Goal: Task Accomplishment & Management: Use online tool/utility

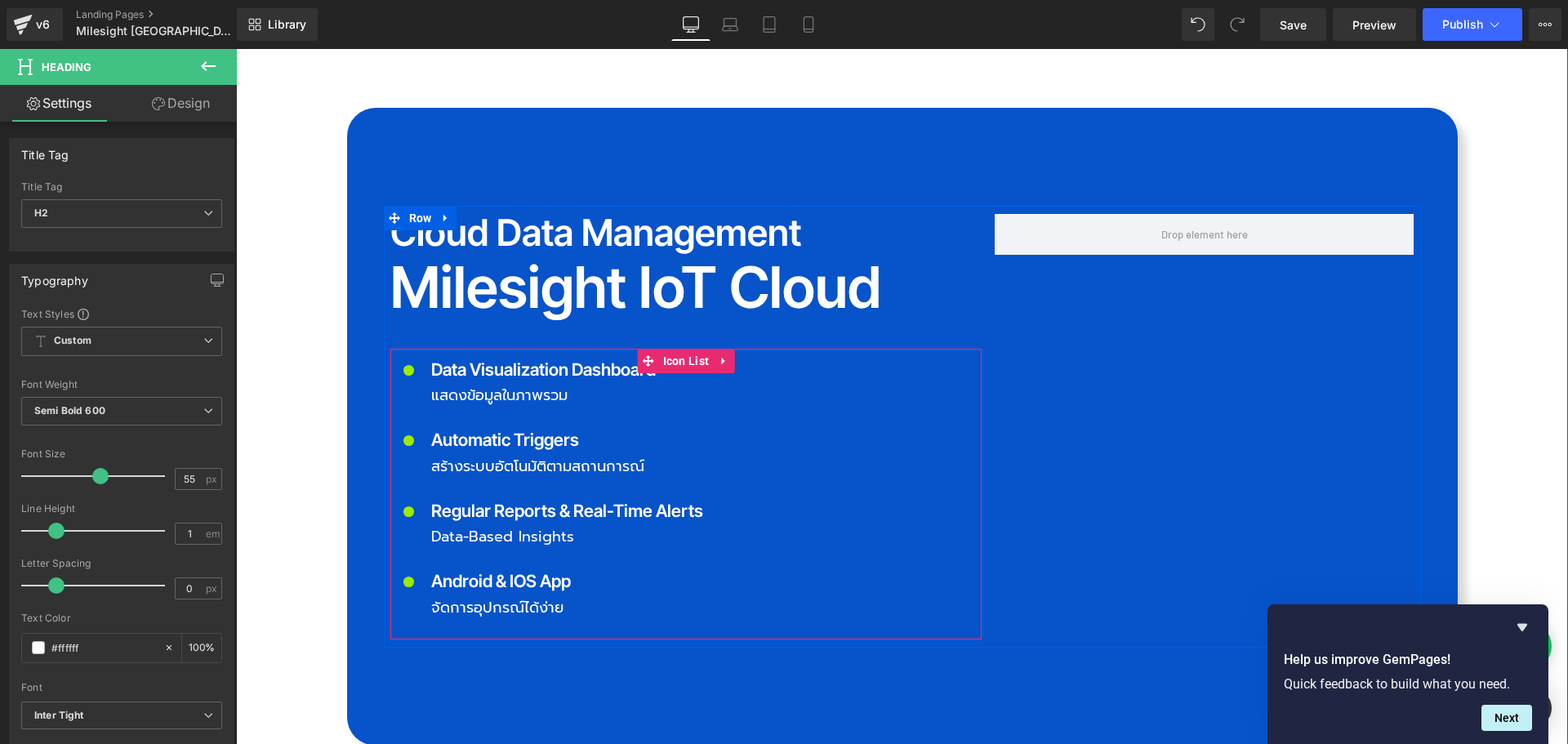
scroll to position [3430, 0]
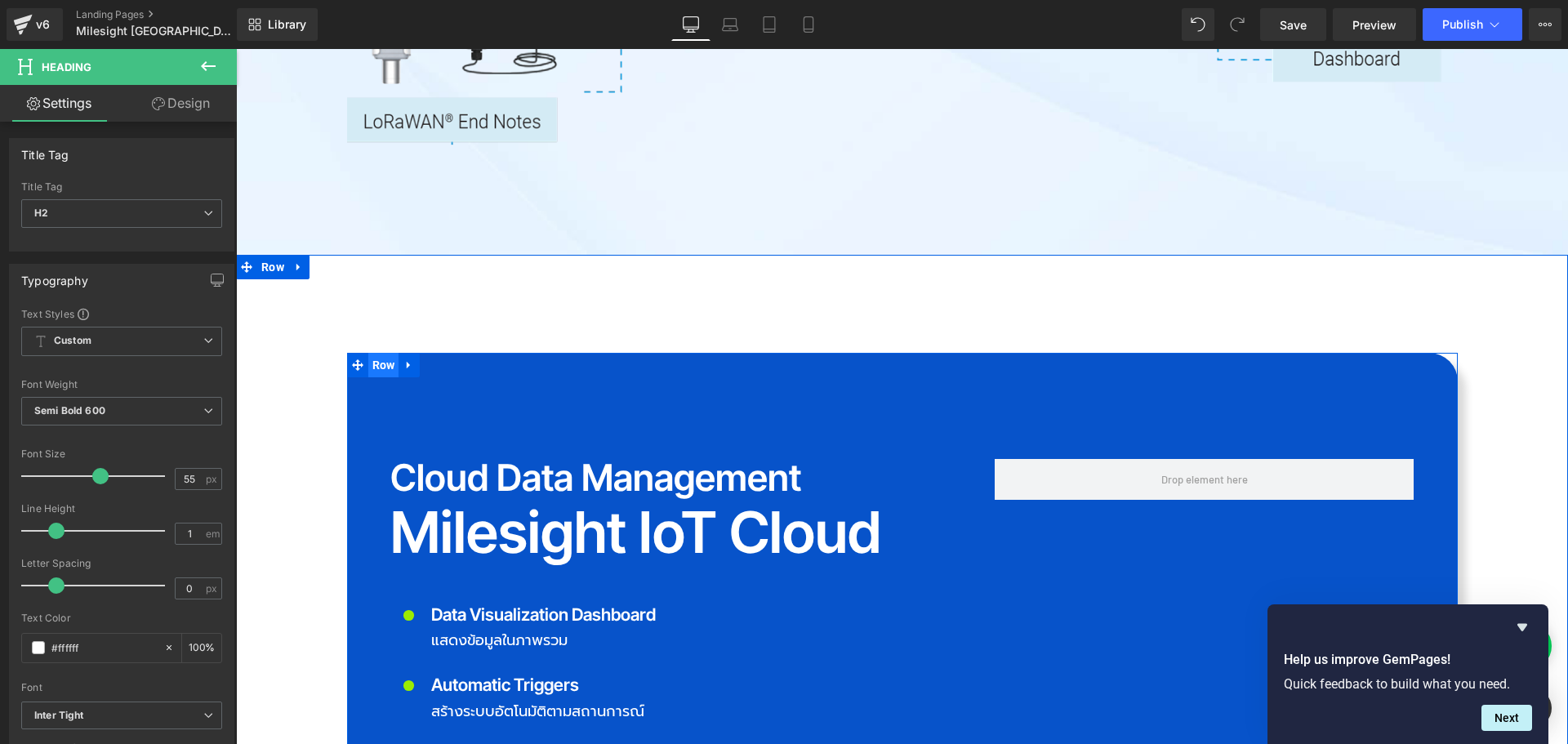
click at [383, 353] on span "Row" at bounding box center [383, 364] width 31 height 24
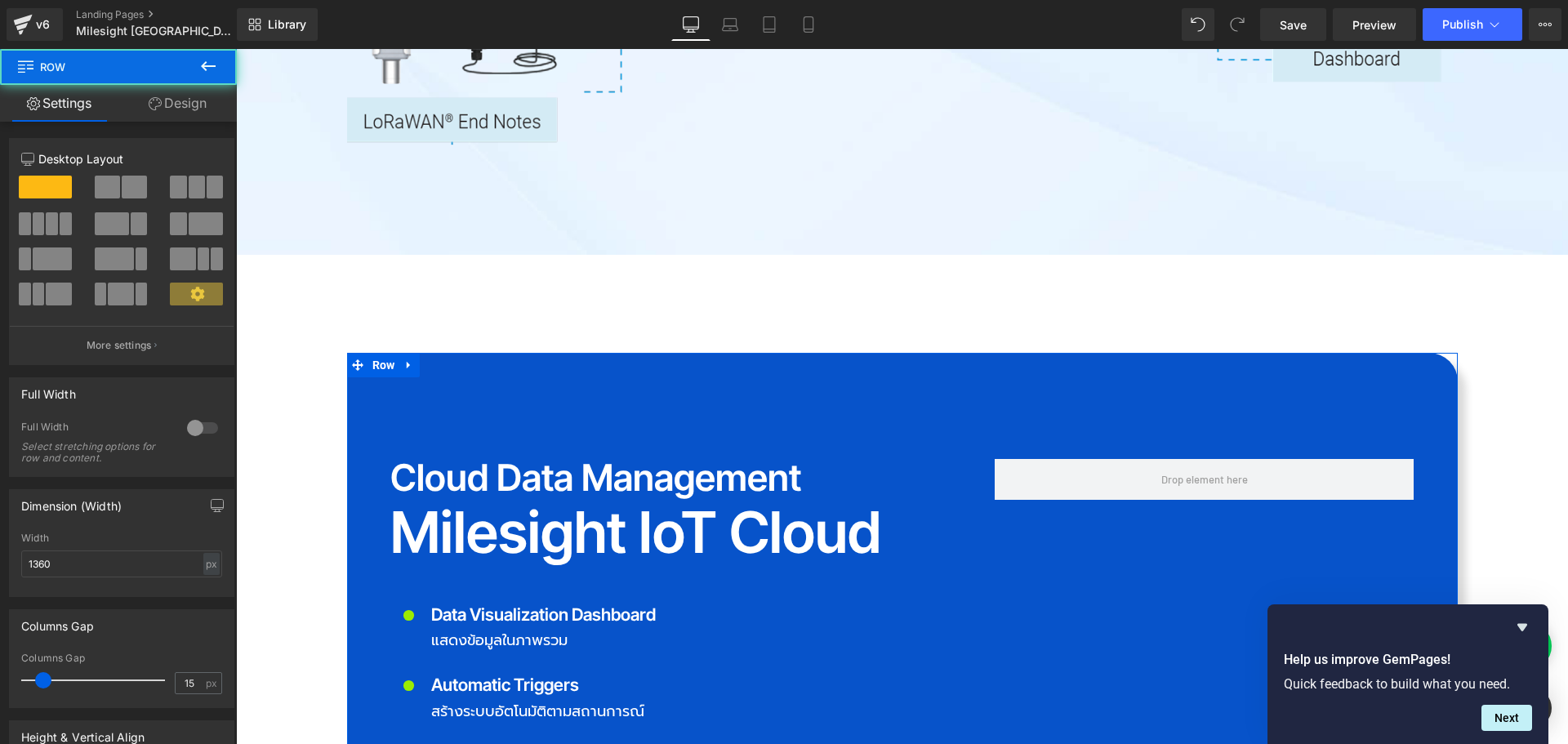
click at [194, 105] on link "Design" at bounding box center [177, 103] width 118 height 37
click at [0, 0] on div "Background" at bounding box center [0, 0] width 0 height 0
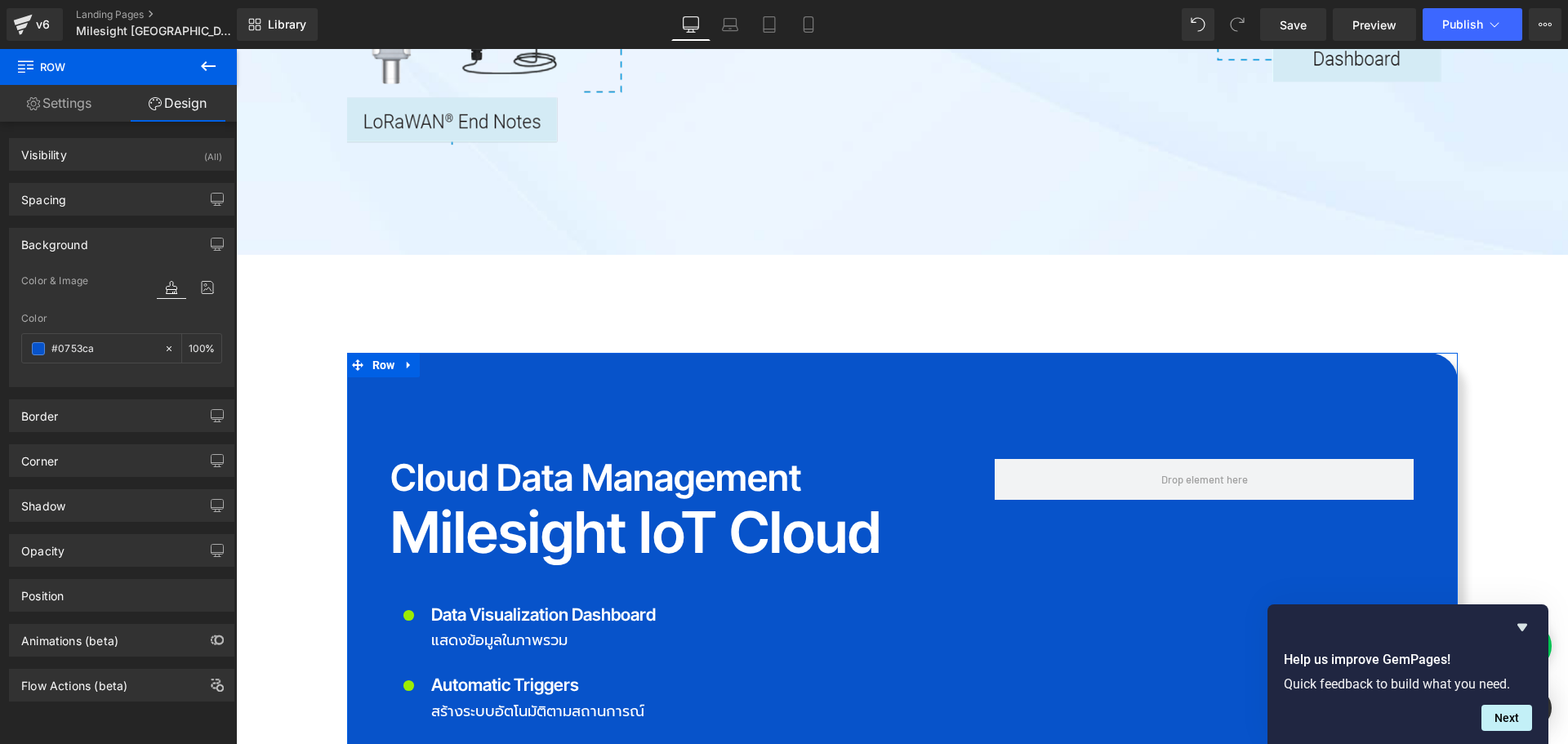
type input "#0753ca"
type input "100"
click at [201, 285] on icon at bounding box center [208, 288] width 30 height 22
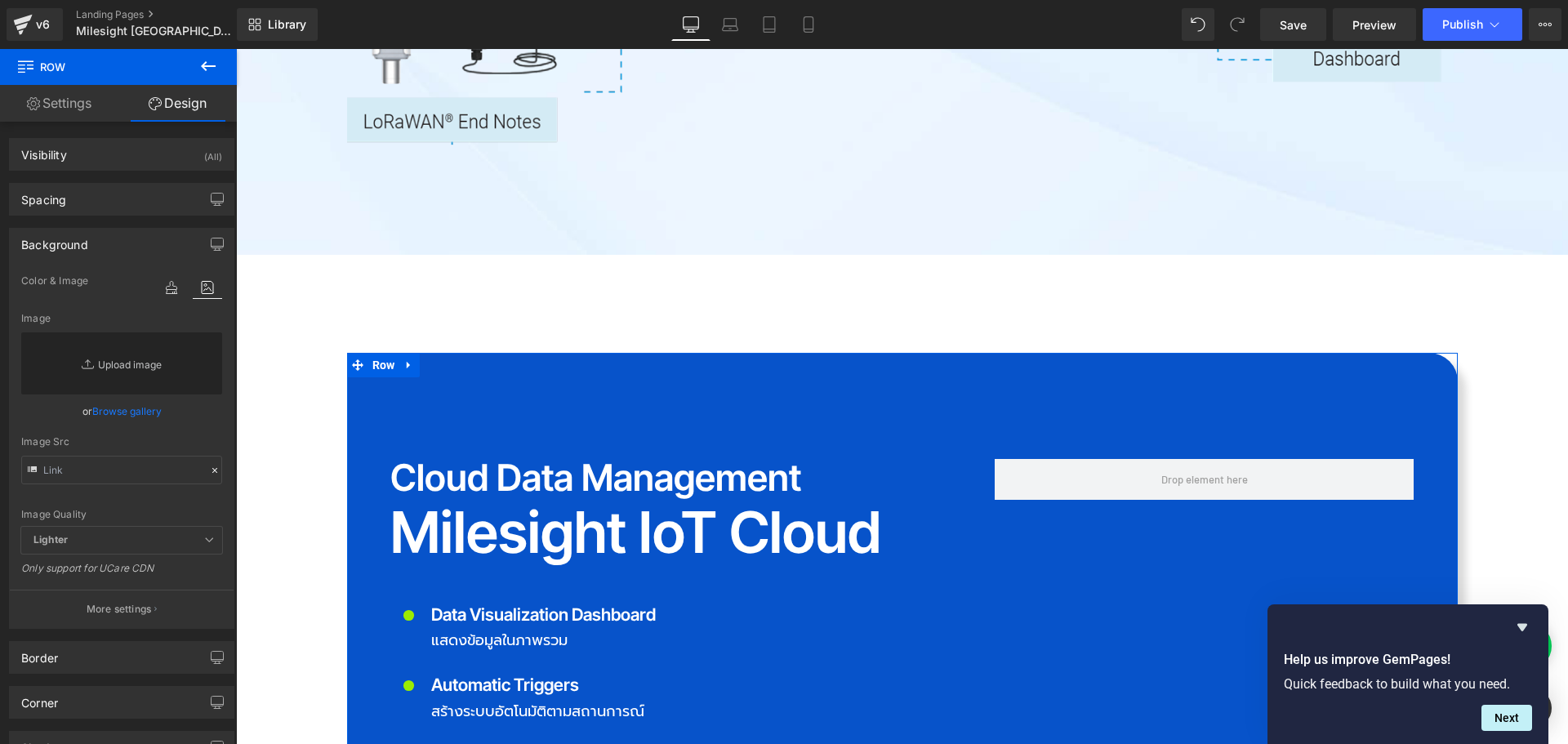
click at [141, 359] on link "Replace Image" at bounding box center [122, 363] width 201 height 62
type input "C:\fakepath\MIT_Bg_im05.jpg"
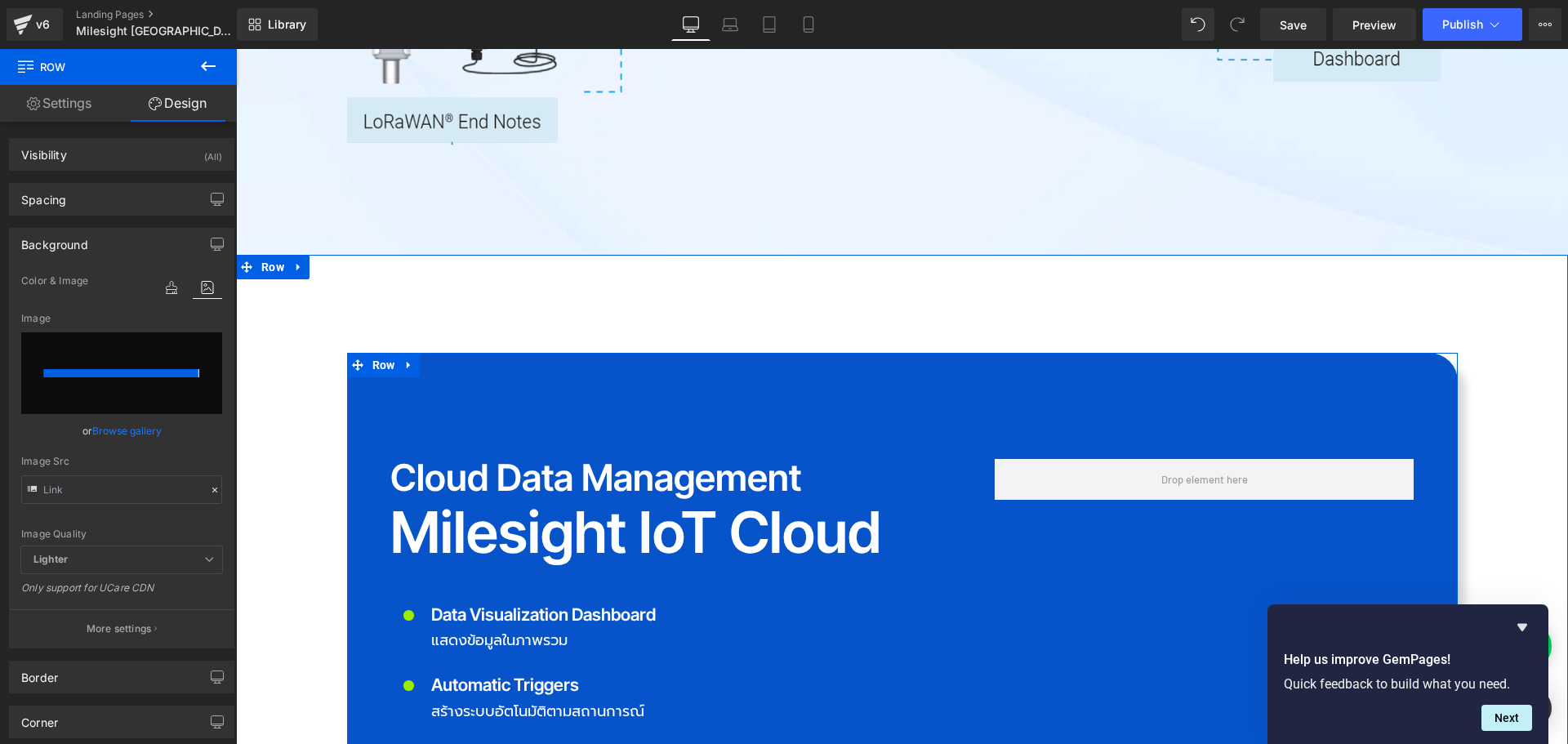
type input "[URL][DOMAIN_NAME]"
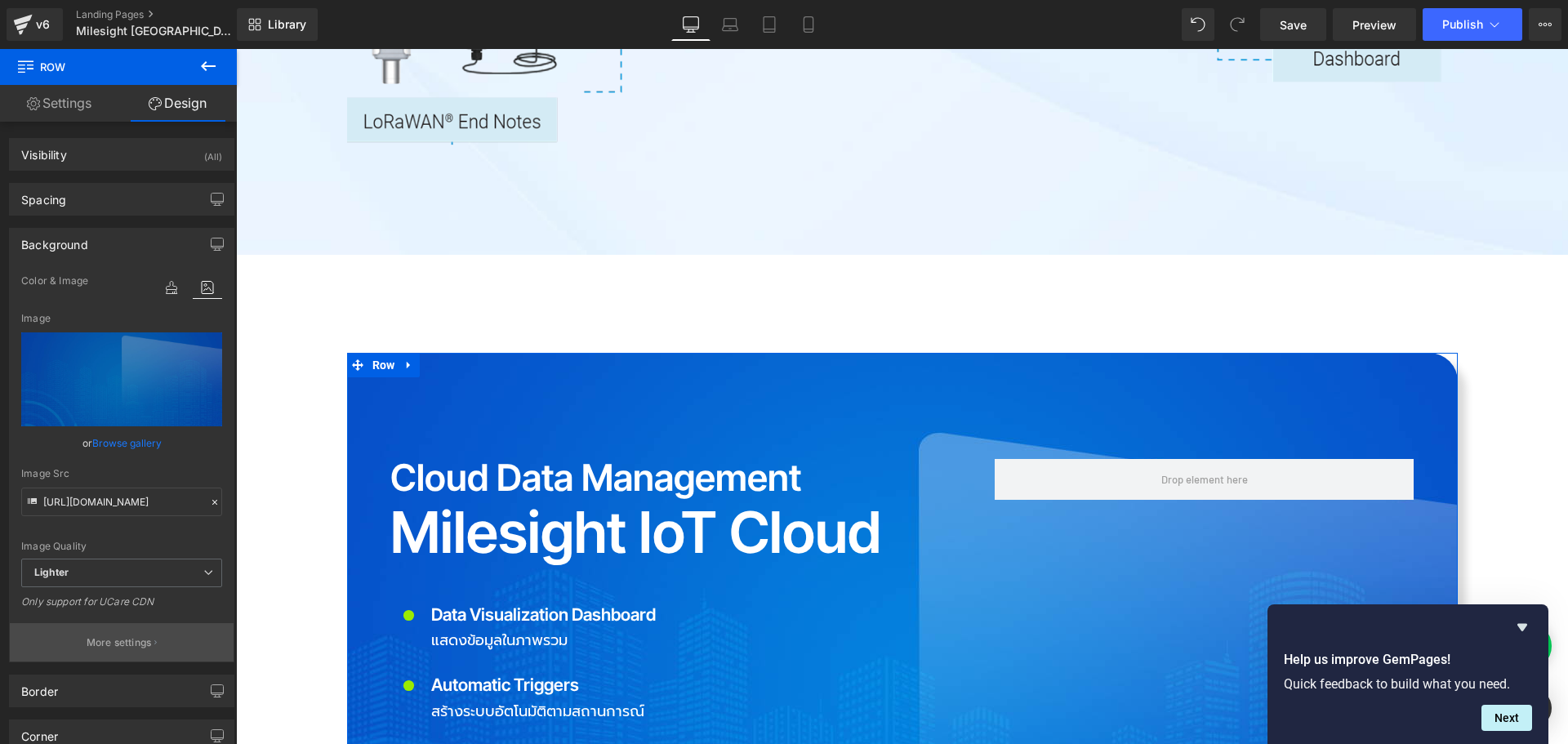
click at [134, 641] on p "More settings" at bounding box center [119, 642] width 65 height 14
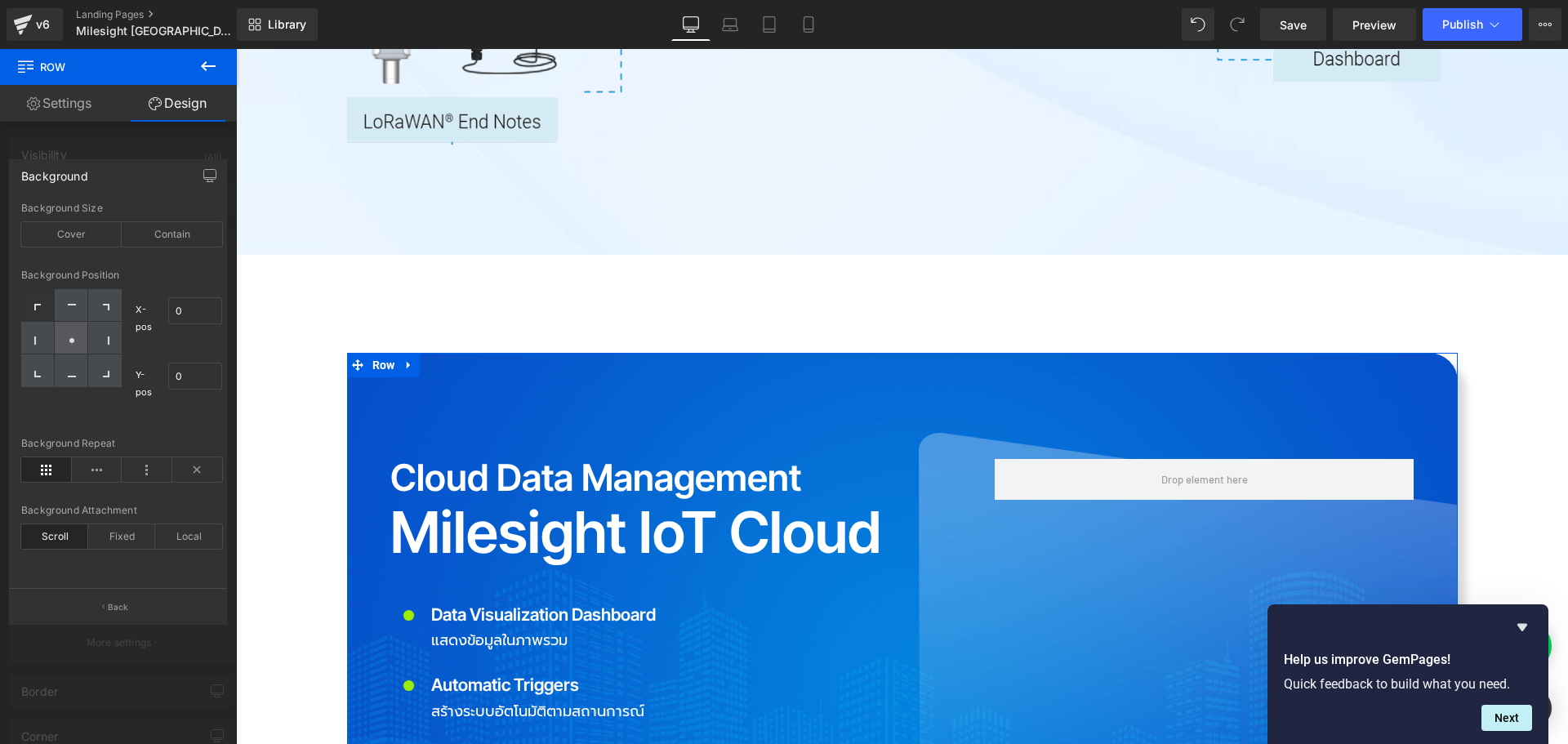
click at [70, 343] on icon at bounding box center [71, 340] width 8 height 8
type input "50"
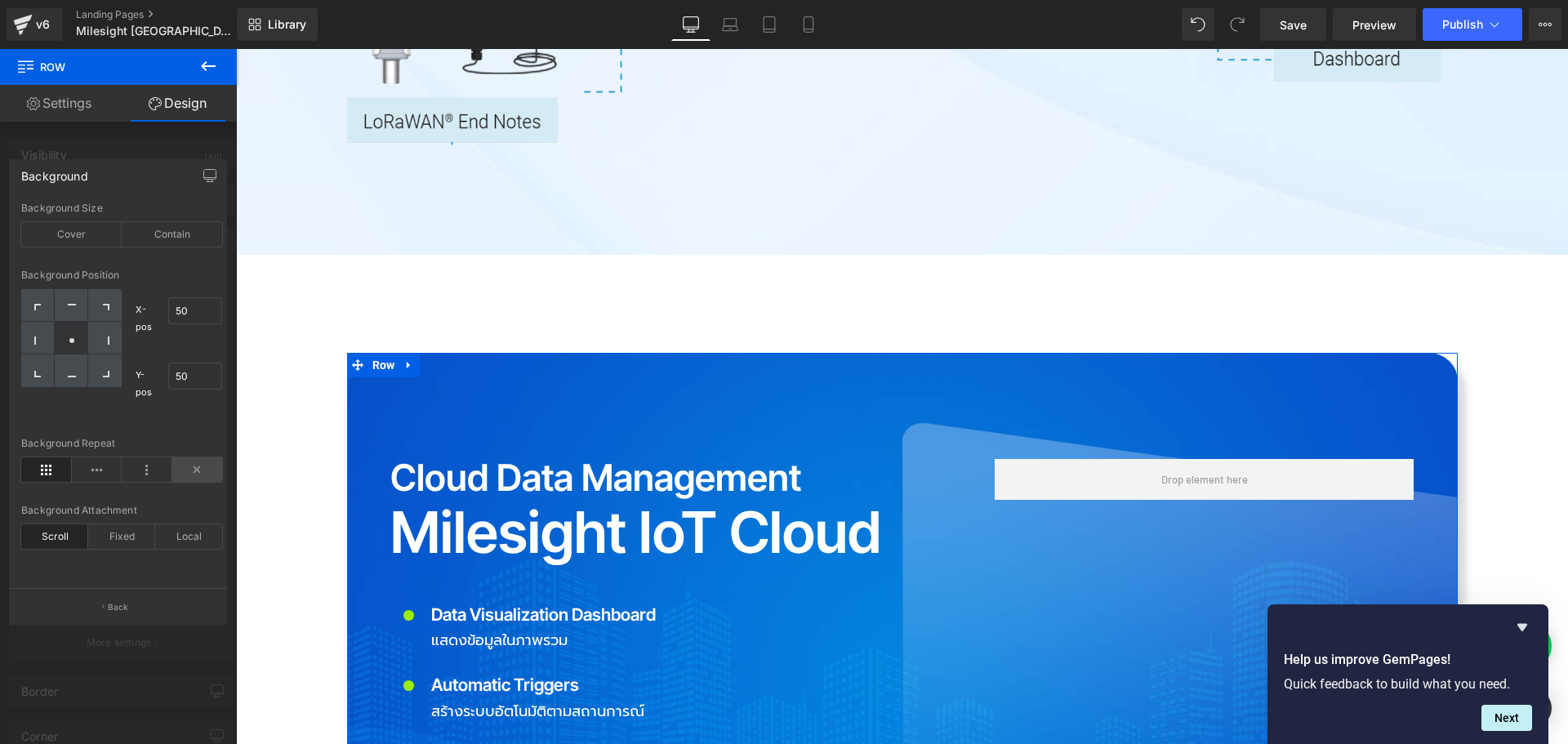
click at [189, 468] on icon at bounding box center [198, 469] width 51 height 24
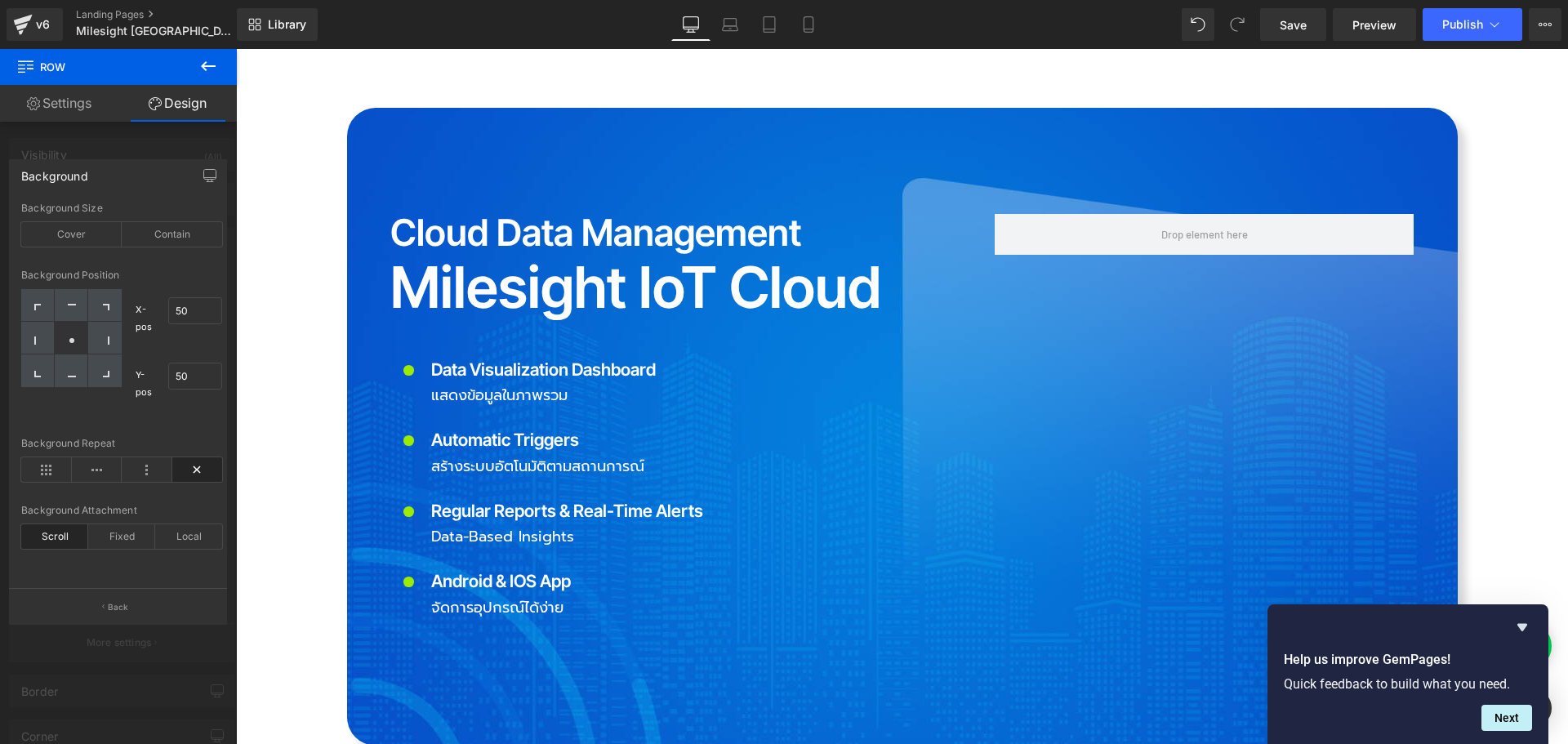
scroll to position [3511, 0]
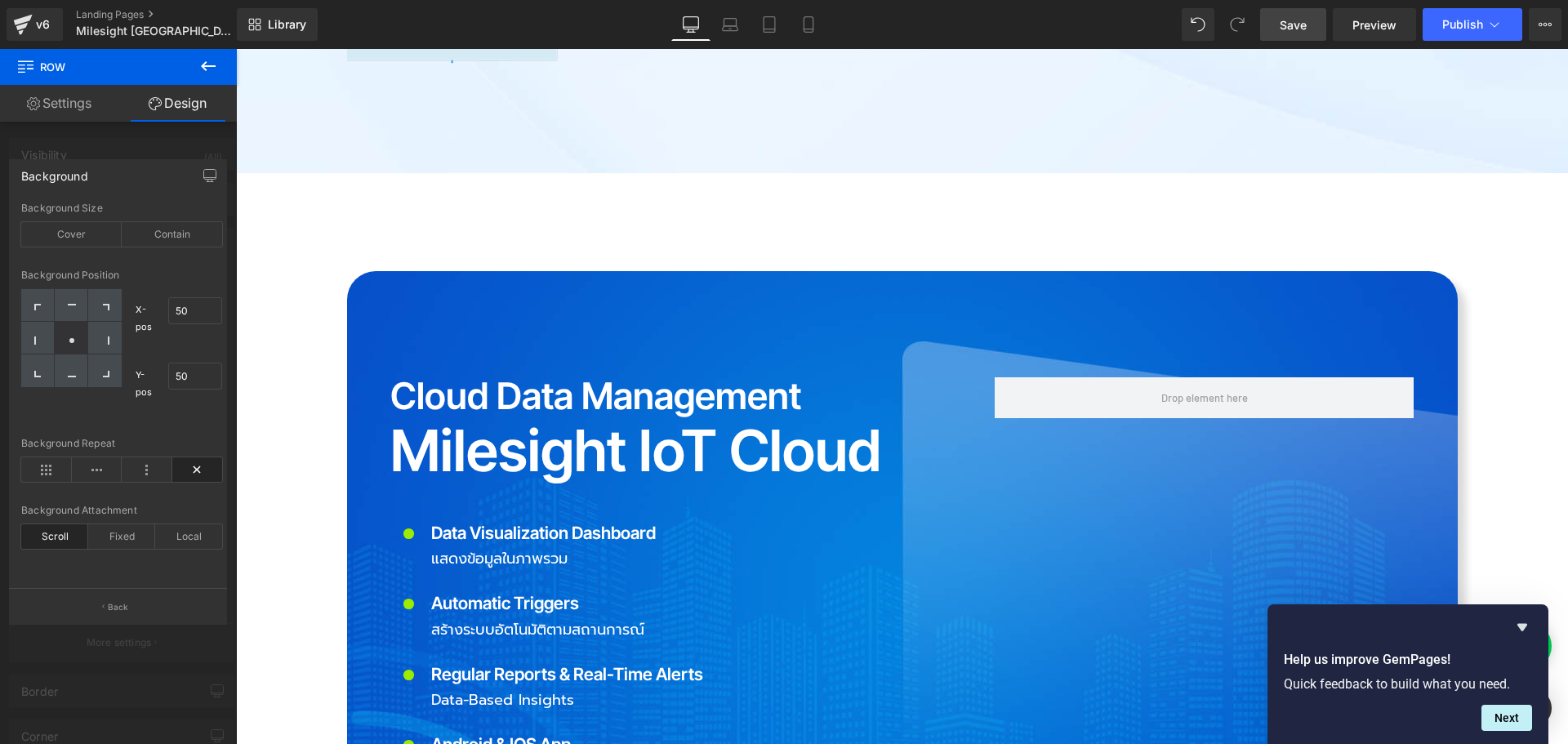
click at [1290, 25] on span "Save" at bounding box center [1294, 24] width 27 height 17
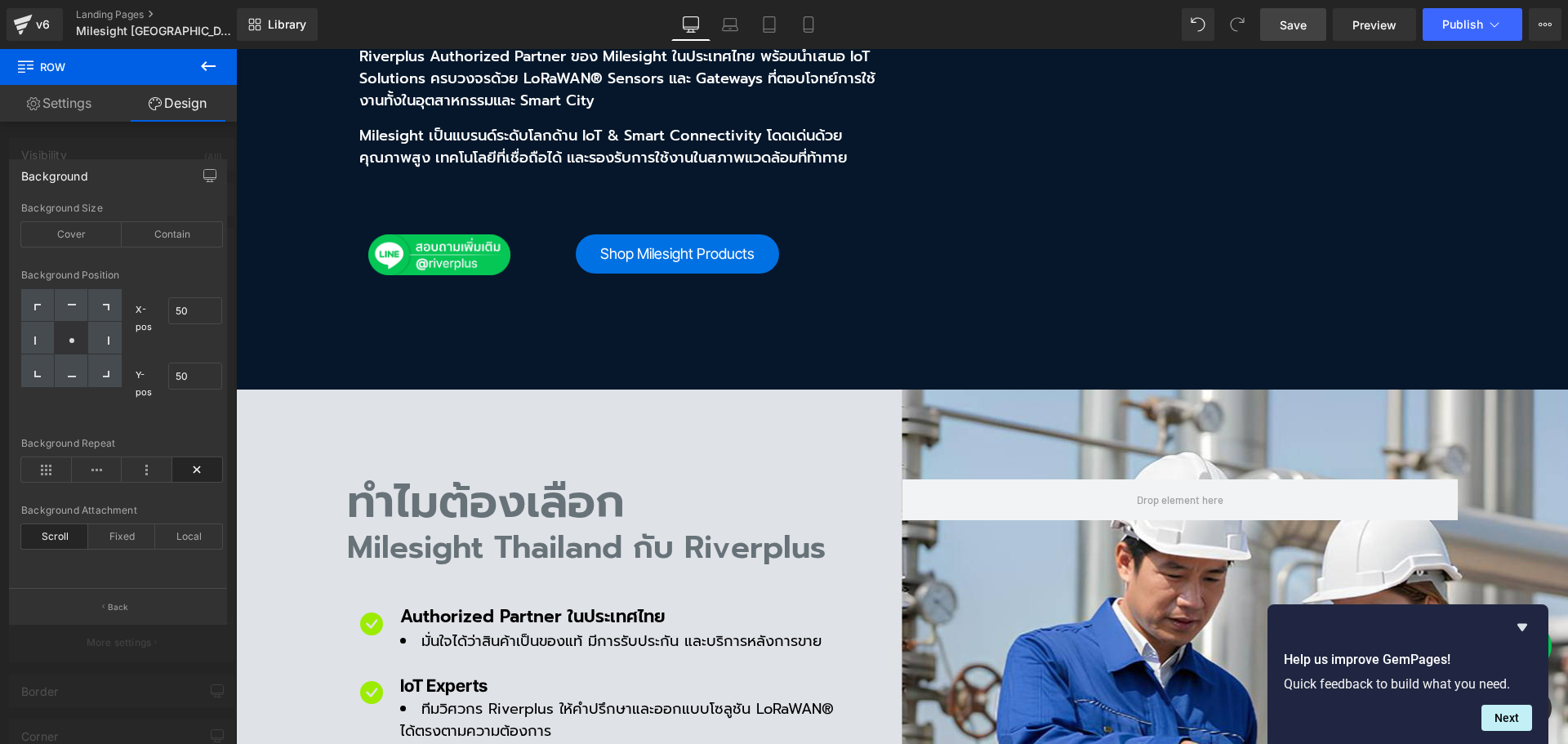
scroll to position [653, 0]
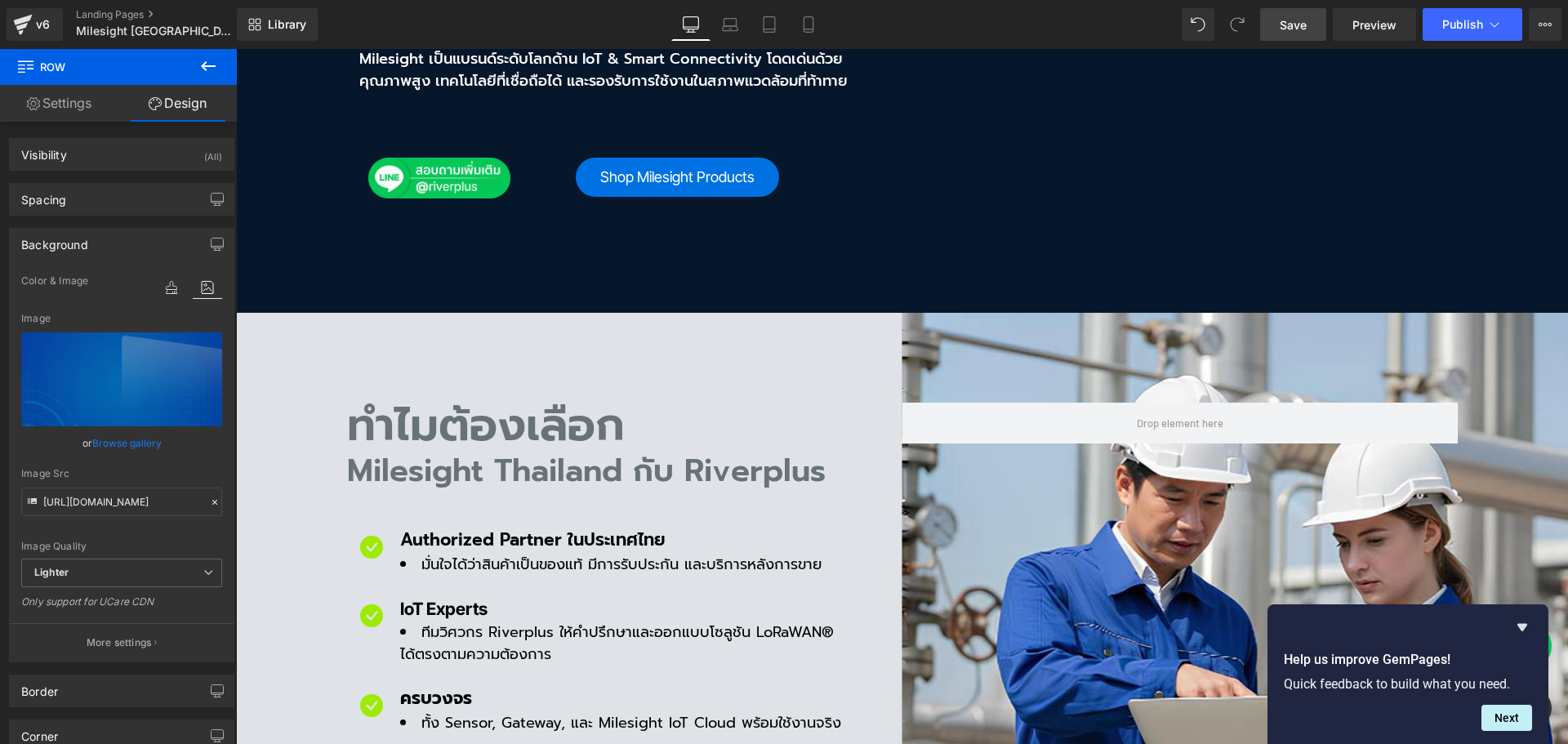
click at [472, 402] on h2 "ทำไมต้องเลือก" at bounding box center [625, 425] width 556 height 45
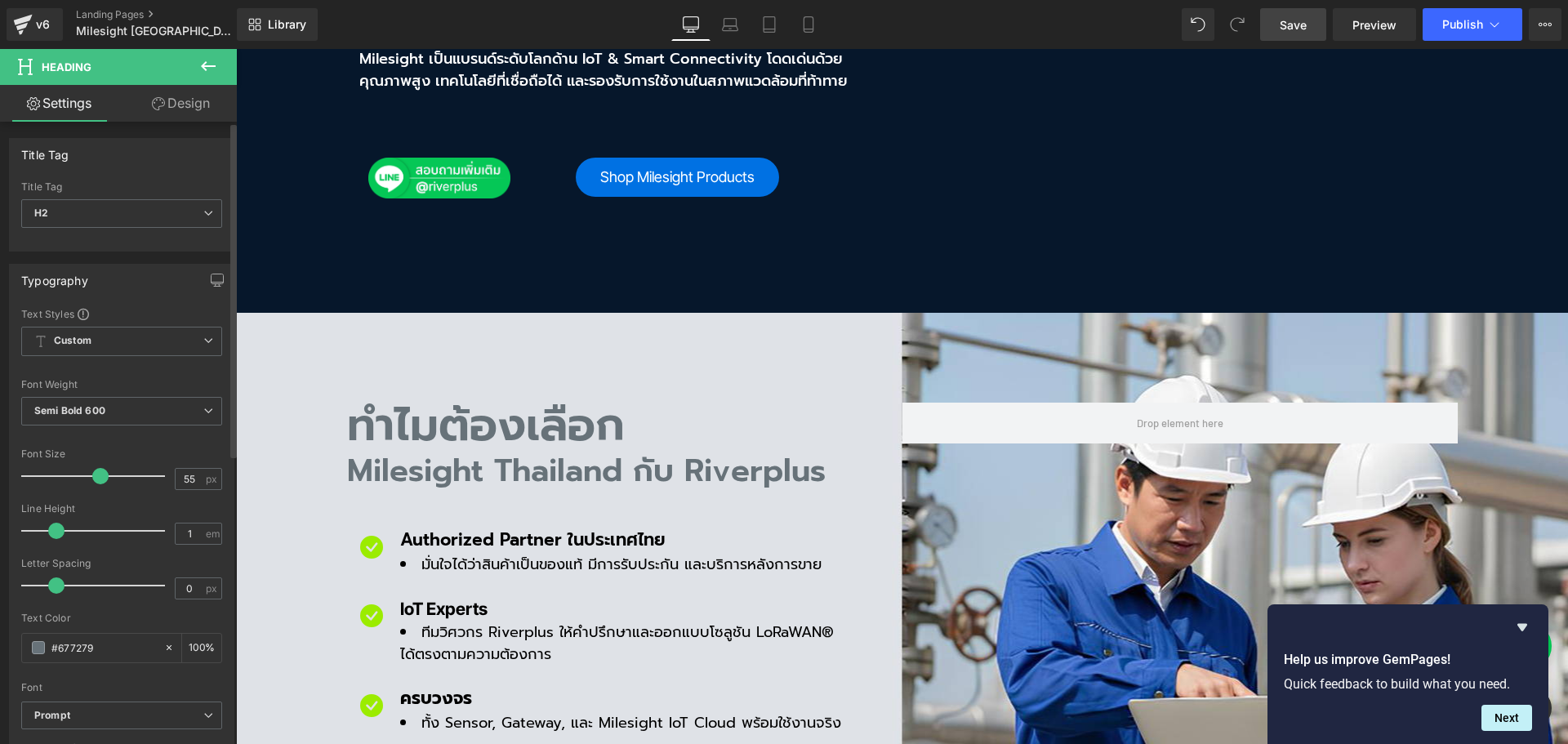
drag, startPoint x: 103, startPoint y: 643, endPoint x: 19, endPoint y: 632, distance: 84.7
click at [14, 641] on div "Text Styles Custom Custom Setup Global Style Custom Setup Global Style Thin 100…" at bounding box center [122, 559] width 224 height 505
type input "00"
type input "0"
type input "00000"
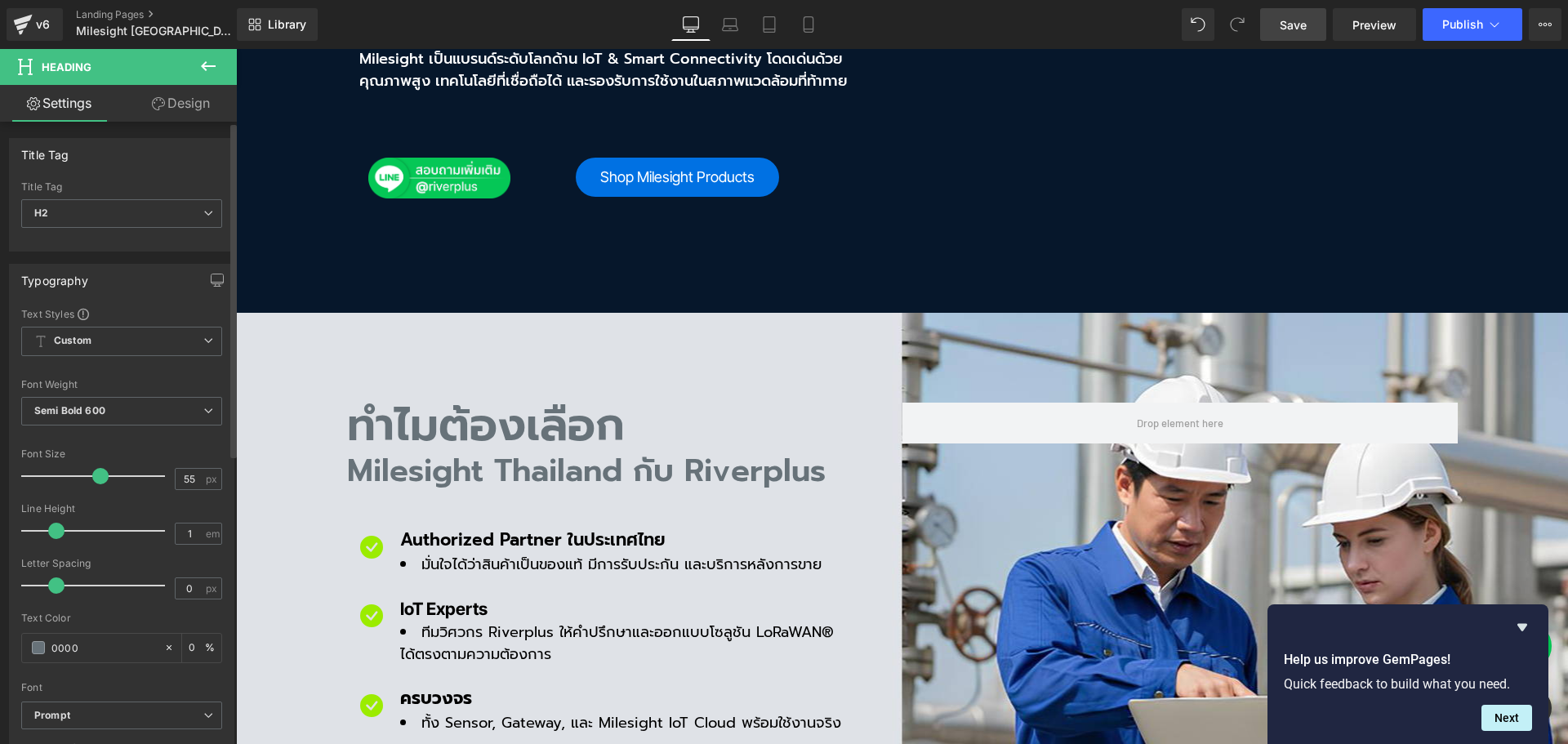
type input "100"
type input "000000"
type input "100"
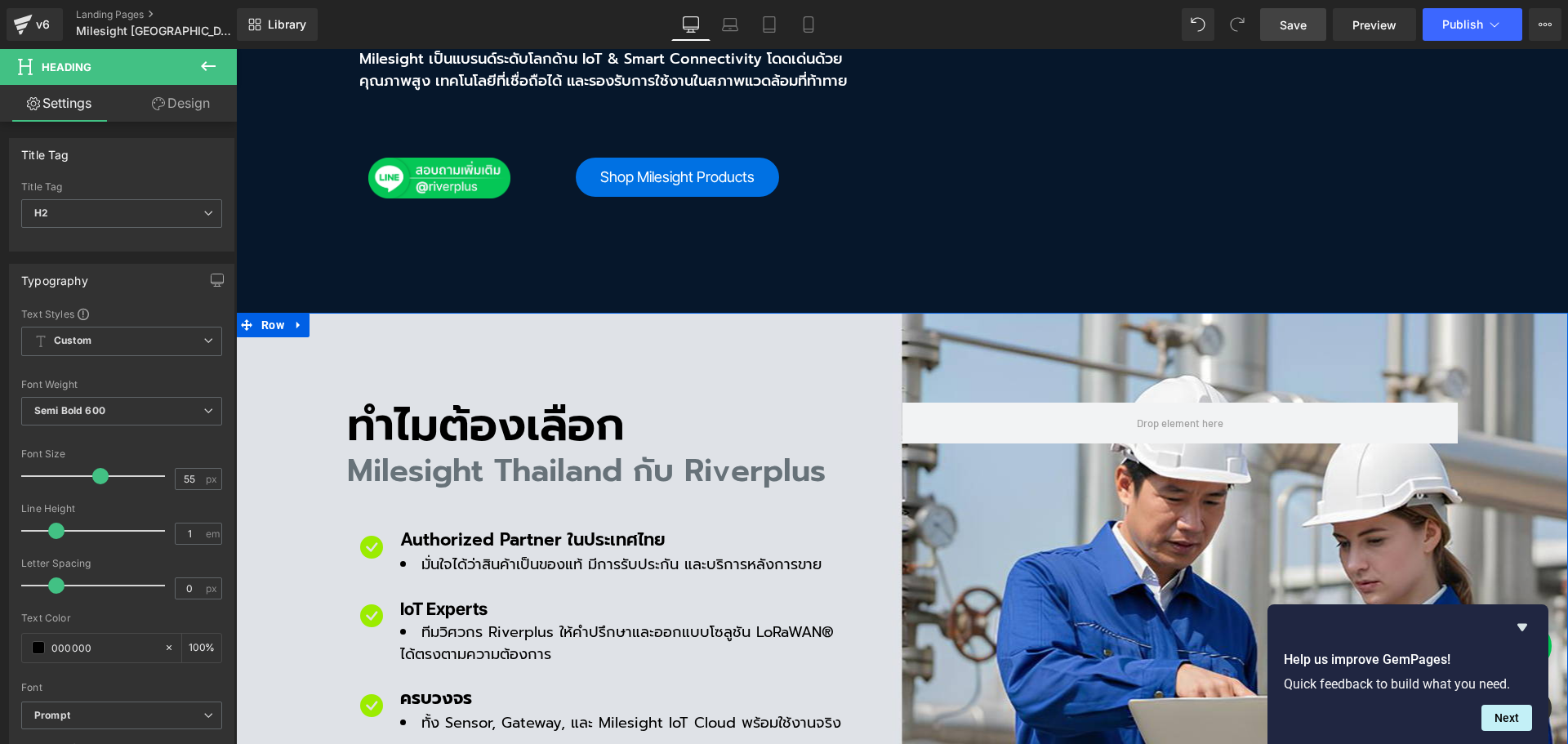
click at [386, 455] on h2 "Milesight Thailand กับ Riverplus" at bounding box center [625, 471] width 556 height 31
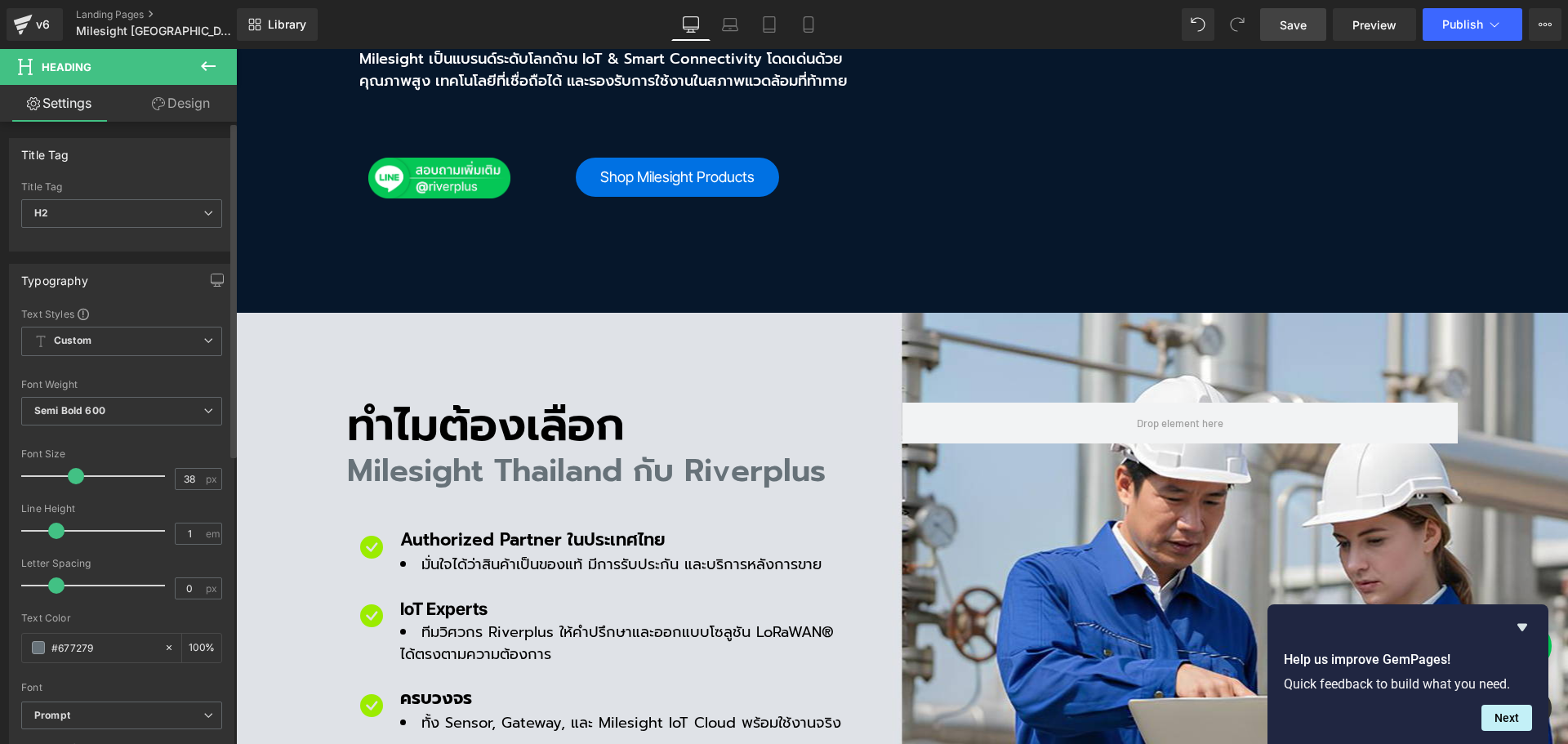
drag, startPoint x: 112, startPoint y: 638, endPoint x: 13, endPoint y: 648, distance: 99.5
click at [13, 648] on div "Text Styles Custom Custom Setup Global Style Custom Setup Global Style Thin 100…" at bounding box center [122, 559] width 224 height 505
type input "00"
type input "0"
type input "000"
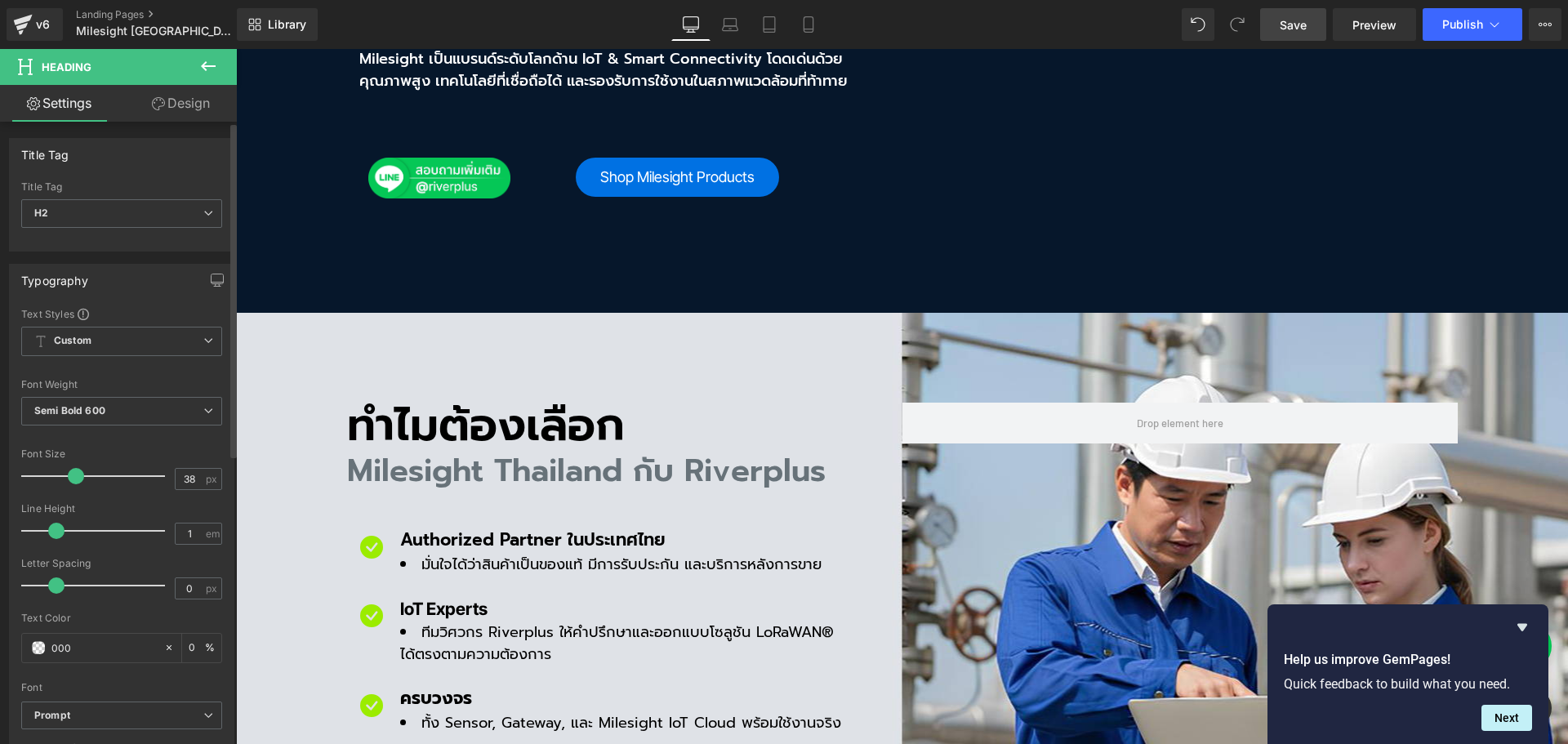
type input "100"
type input "00000"
type input "0"
type input "000000"
type input "100"
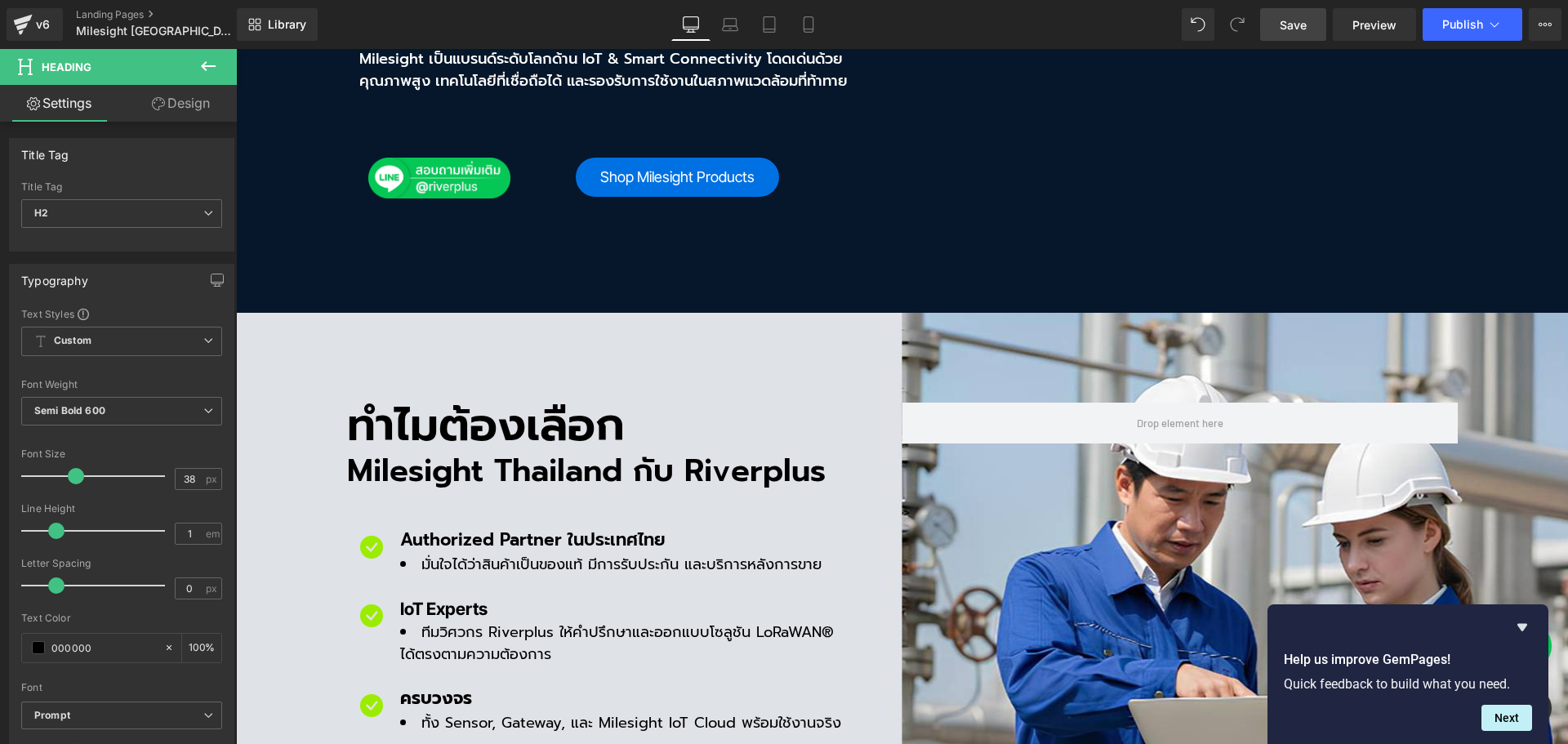
type input "000000"
drag, startPoint x: 1294, startPoint y: 32, endPoint x: 759, endPoint y: 190, distance: 557.8
click at [1294, 32] on span "Save" at bounding box center [1294, 24] width 27 height 17
drag, startPoint x: 1161, startPoint y: 76, endPoint x: 1176, endPoint y: 242, distance: 166.7
click at [1176, 313] on div "ทำไมต้องเลือก Heading Milesight [GEOGRAPHIC_DATA] กับ Riverplus Heading Icon Au…" at bounding box center [902, 604] width 1333 height 583
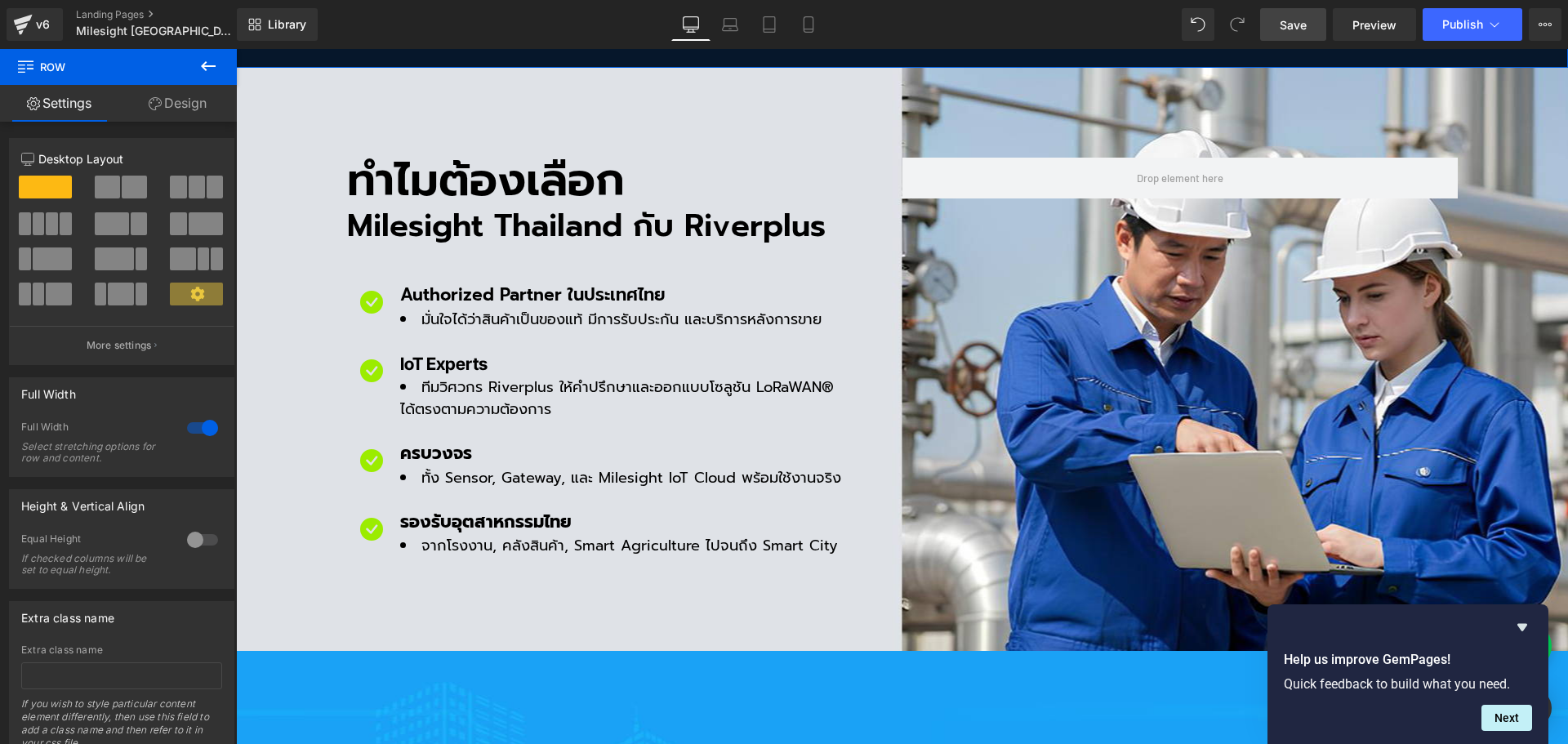
scroll to position [1307, 0]
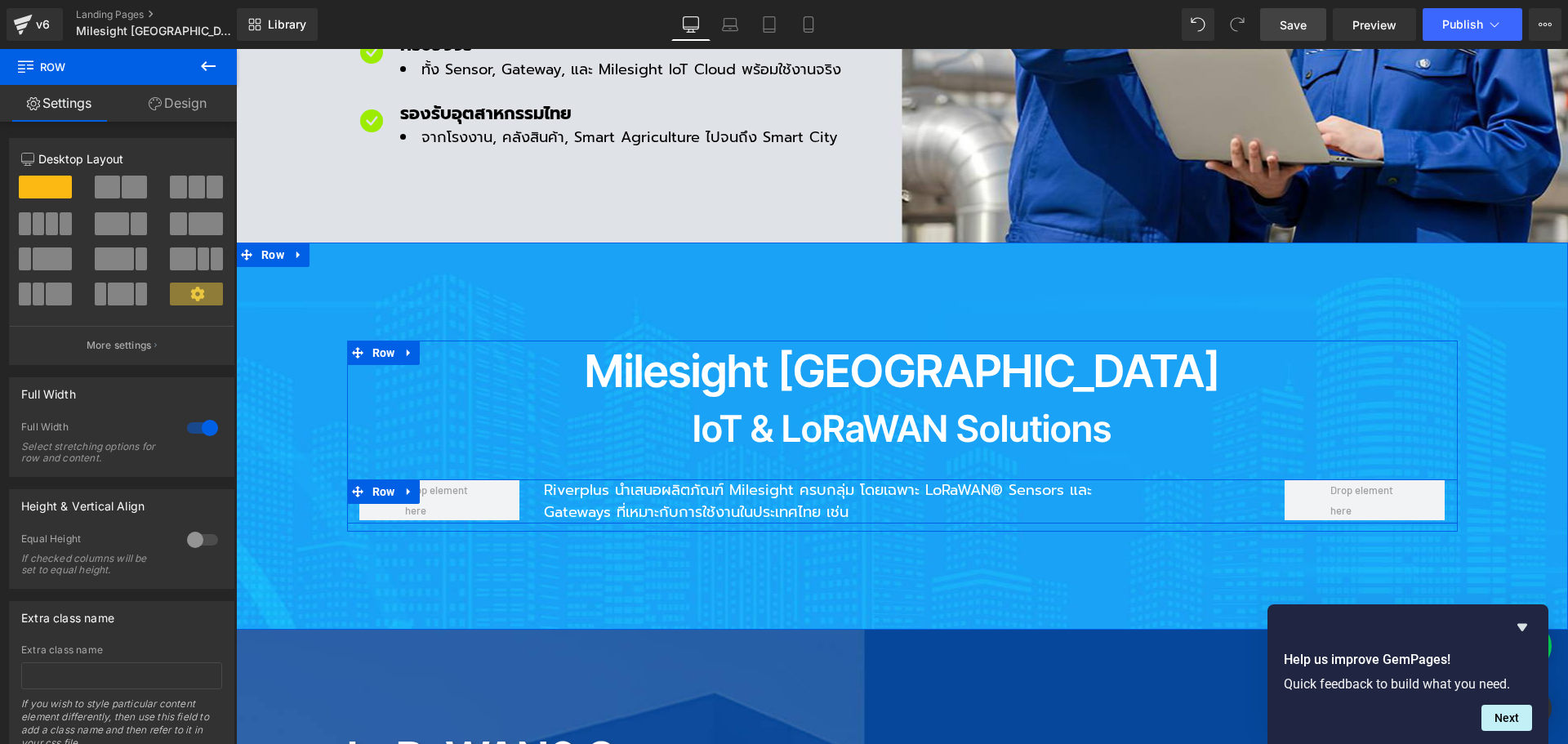
click at [683, 479] on p "Riverplus นำเสนอผลิตภัณฑ์ Milesight ครบกลุ่ม โดยเฉพาะ LoRaWAN® Sensors และ Gate…" at bounding box center [853, 501] width 618 height 44
click at [634, 479] on p "Riverplus นำเสนอผลิตภัณฑ์ Milesight ครบกลุ่ม โดยเฉพาะ LoRaWAN® Sensors และ Gate…" at bounding box center [853, 501] width 618 height 44
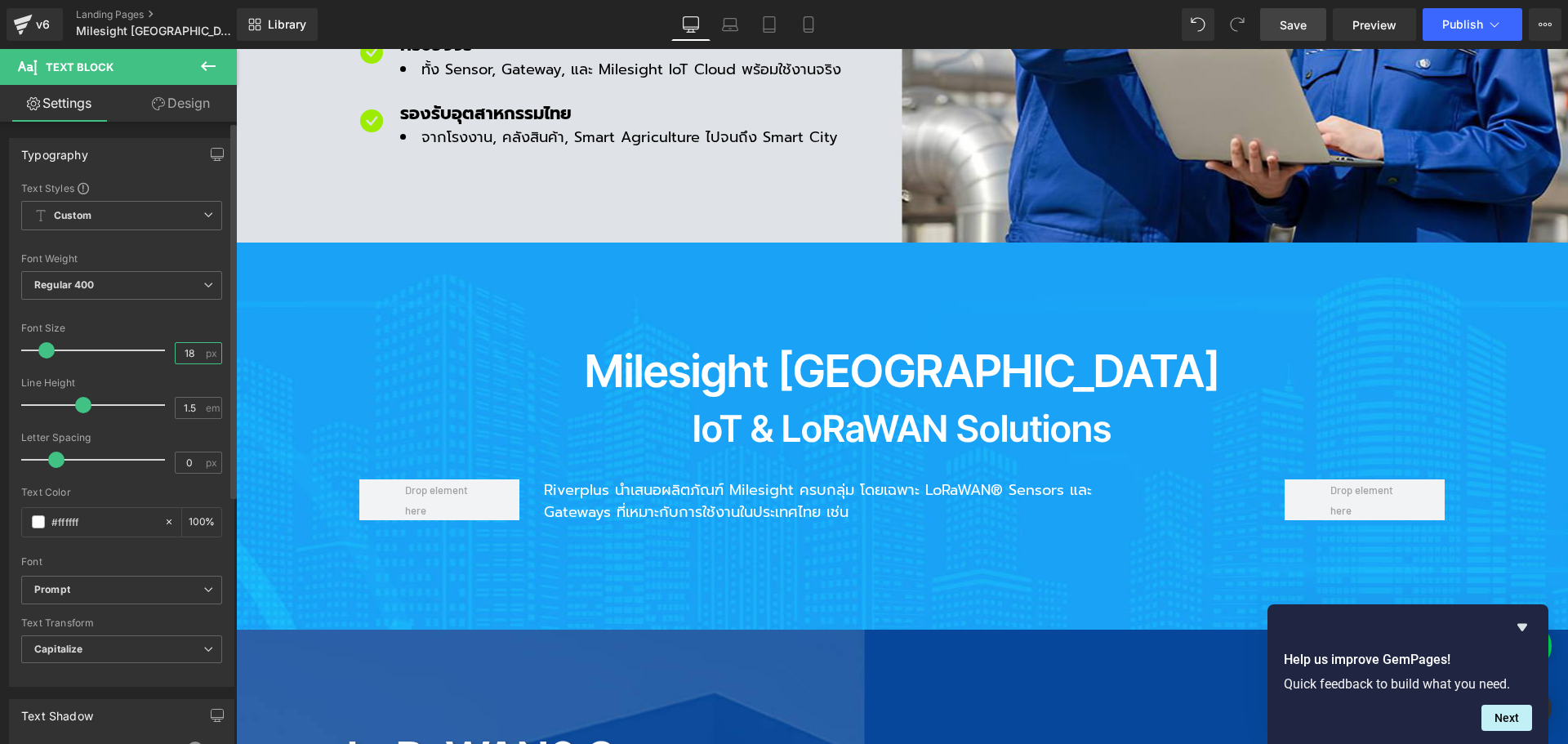
drag, startPoint x: 194, startPoint y: 352, endPoint x: 125, endPoint y: 351, distance: 69.0
click at [125, 351] on div "Font Size 18 px" at bounding box center [122, 350] width 201 height 55
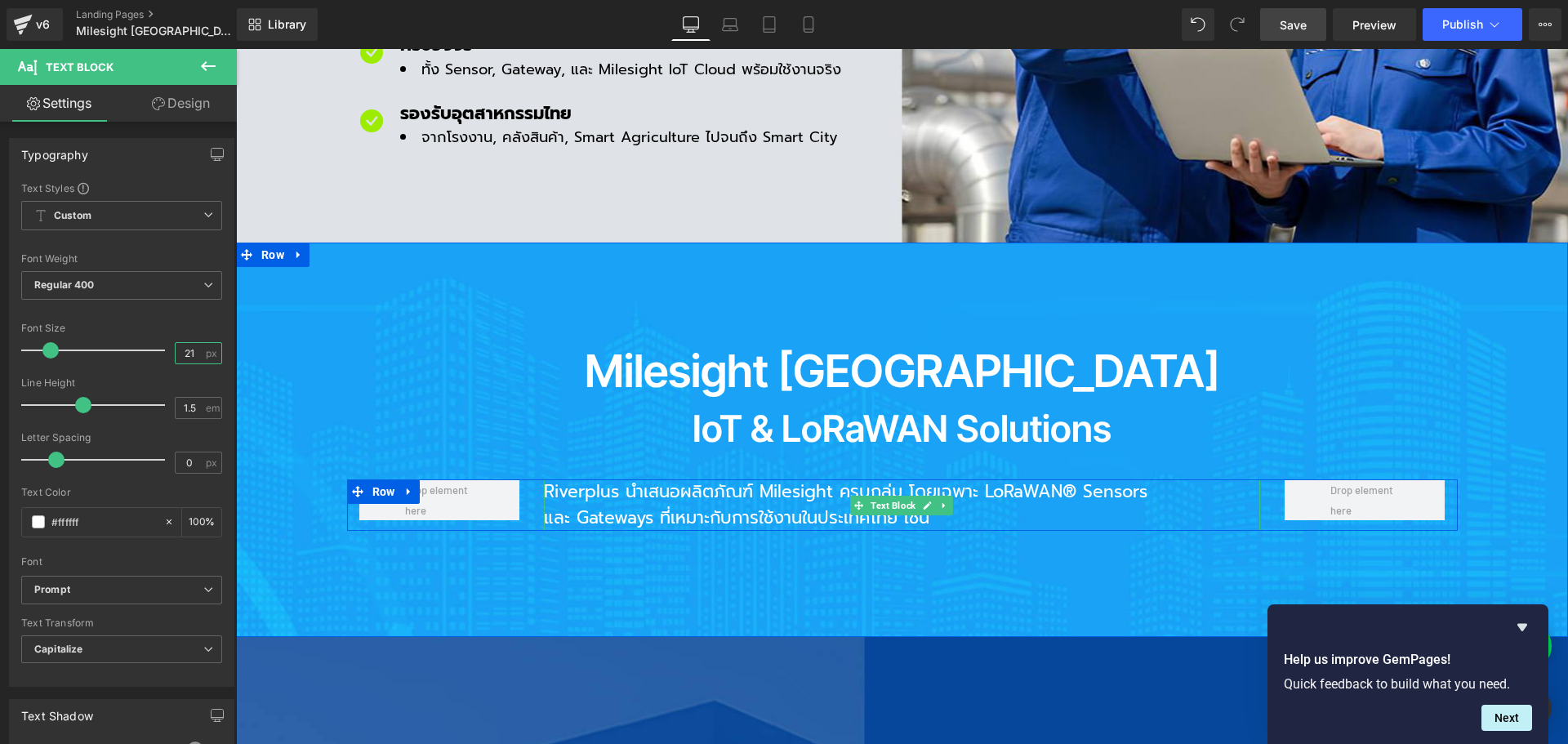
type input "21"
click at [695, 479] on p "Riverplus นำเสนอผลิตภัณฑ์ Milesight ครบกลุ่ม โดยเฉพาะ LoRaWAN® Sensors และ Gate…" at bounding box center [853, 504] width 618 height 51
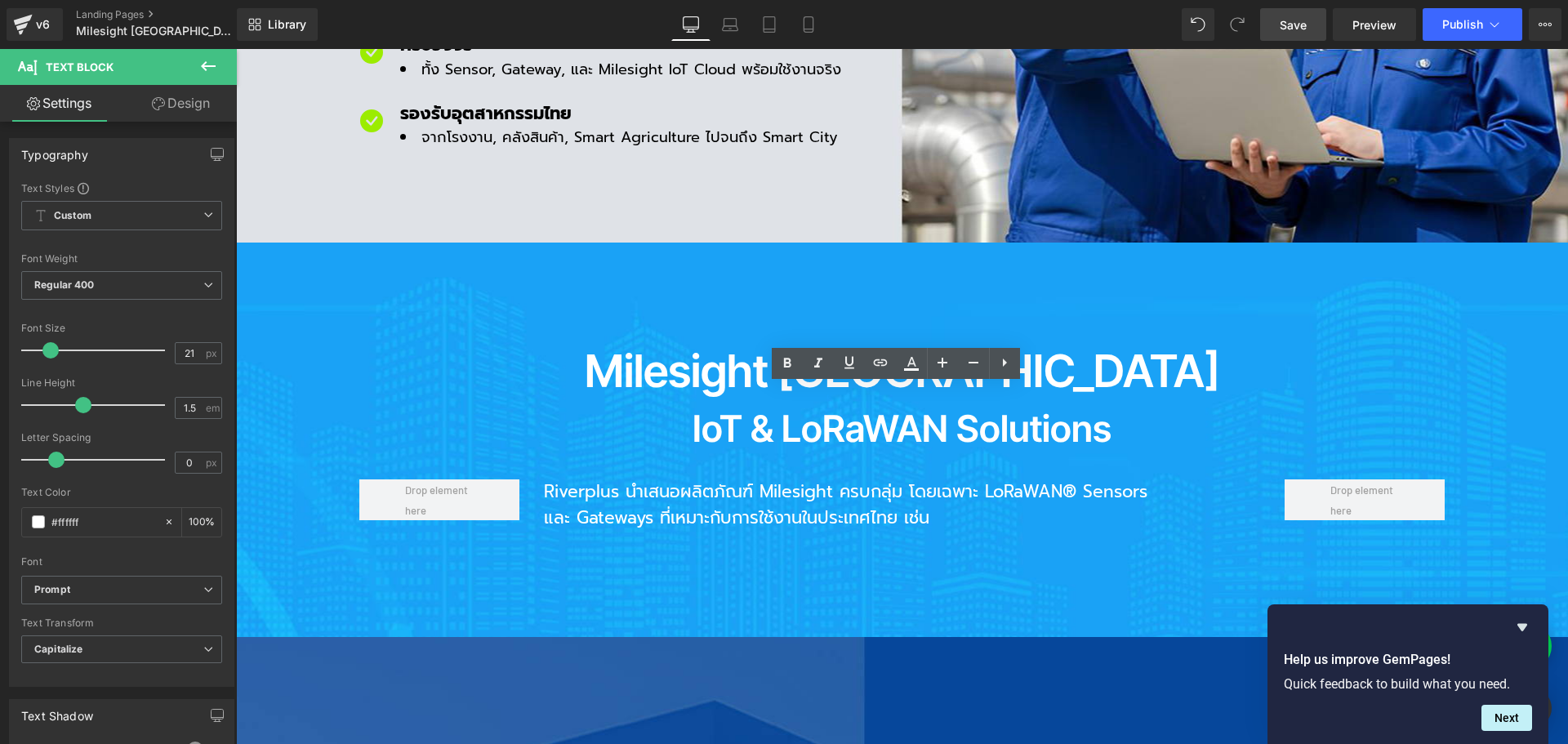
click at [1296, 29] on span "Save" at bounding box center [1294, 24] width 27 height 17
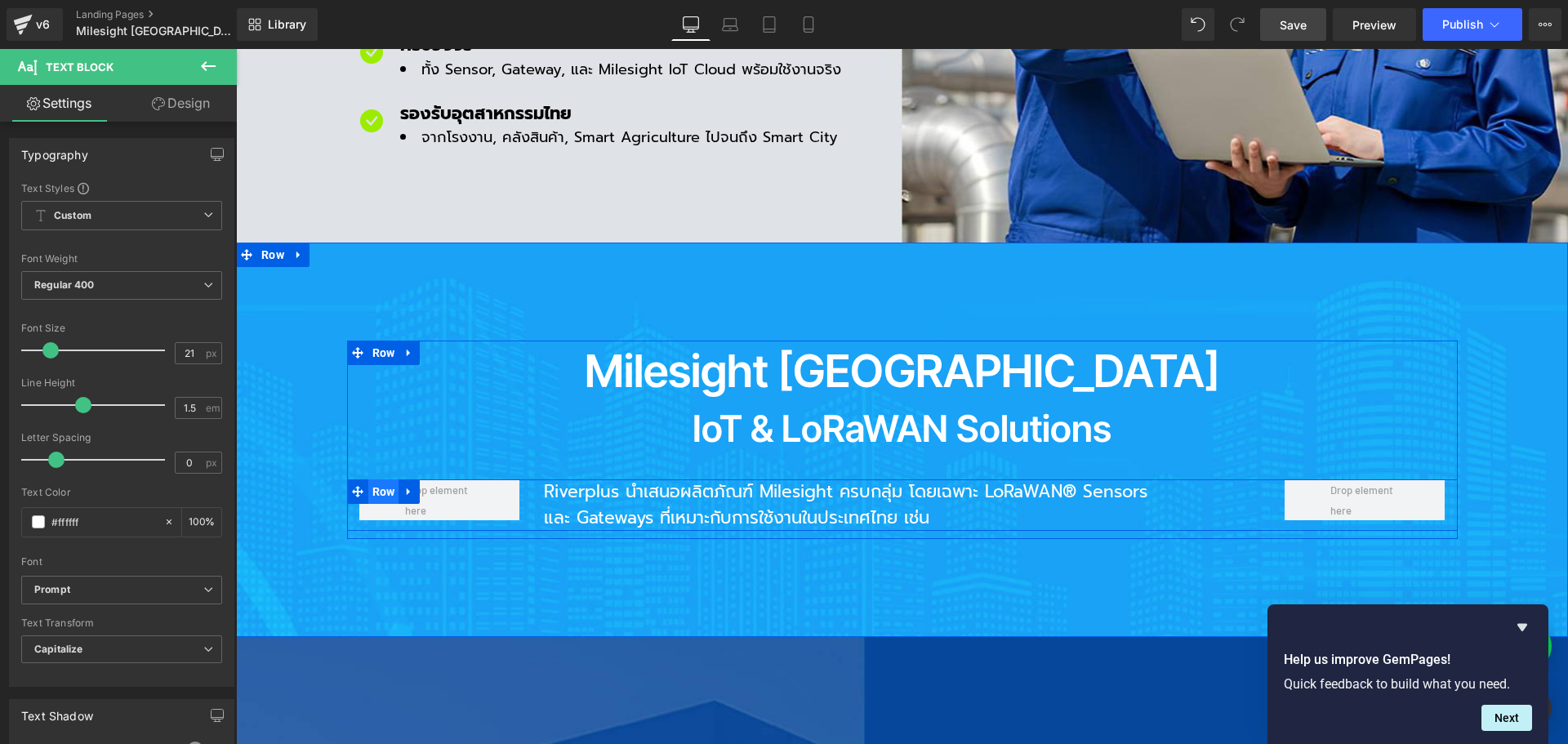
drag, startPoint x: 371, startPoint y: 396, endPoint x: 382, endPoint y: 393, distance: 11.4
click at [371, 479] on span "Row" at bounding box center [383, 491] width 31 height 24
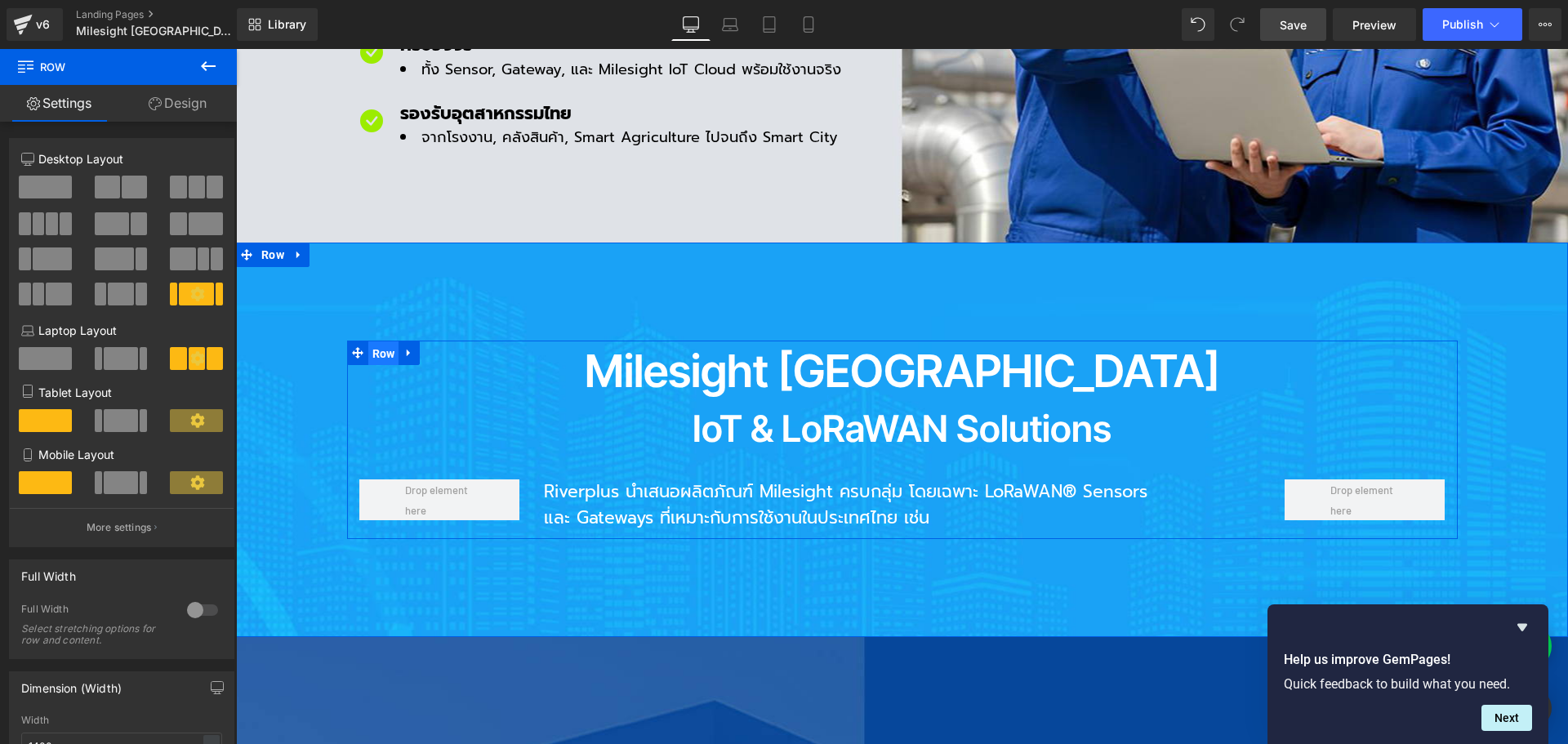
click at [375, 341] on span "Row" at bounding box center [383, 353] width 31 height 24
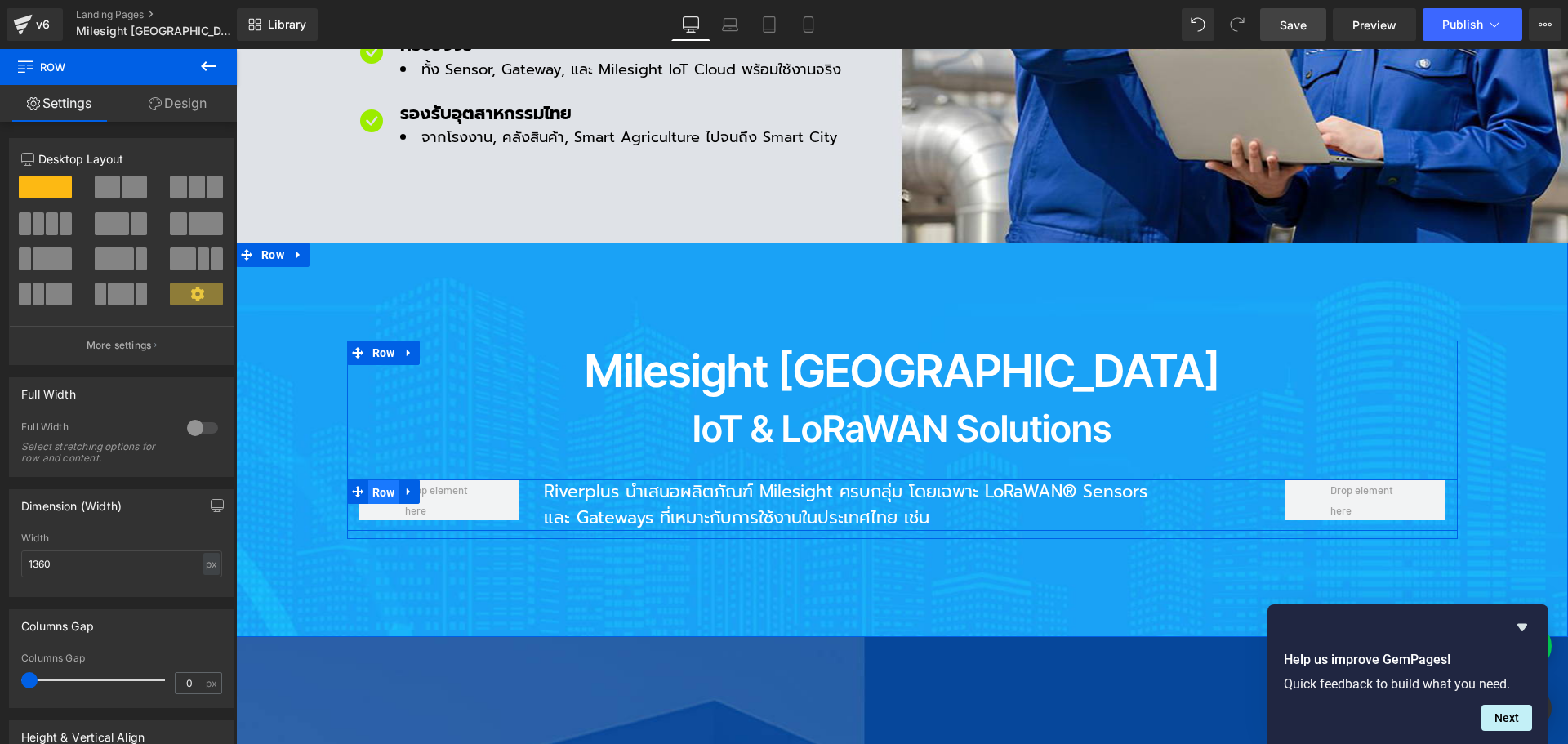
click at [378, 480] on span "Row" at bounding box center [383, 491] width 31 height 24
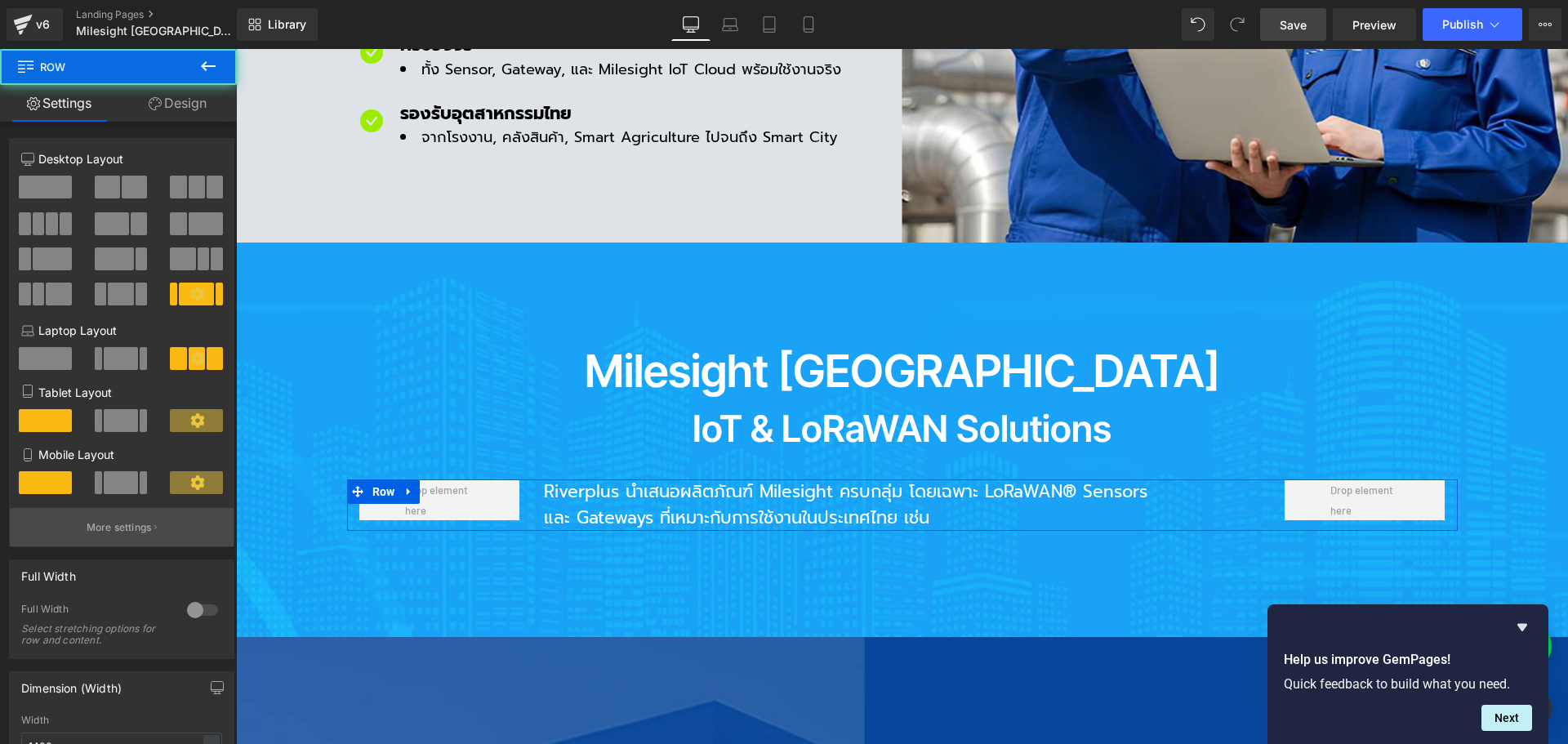
scroll to position [245, 0]
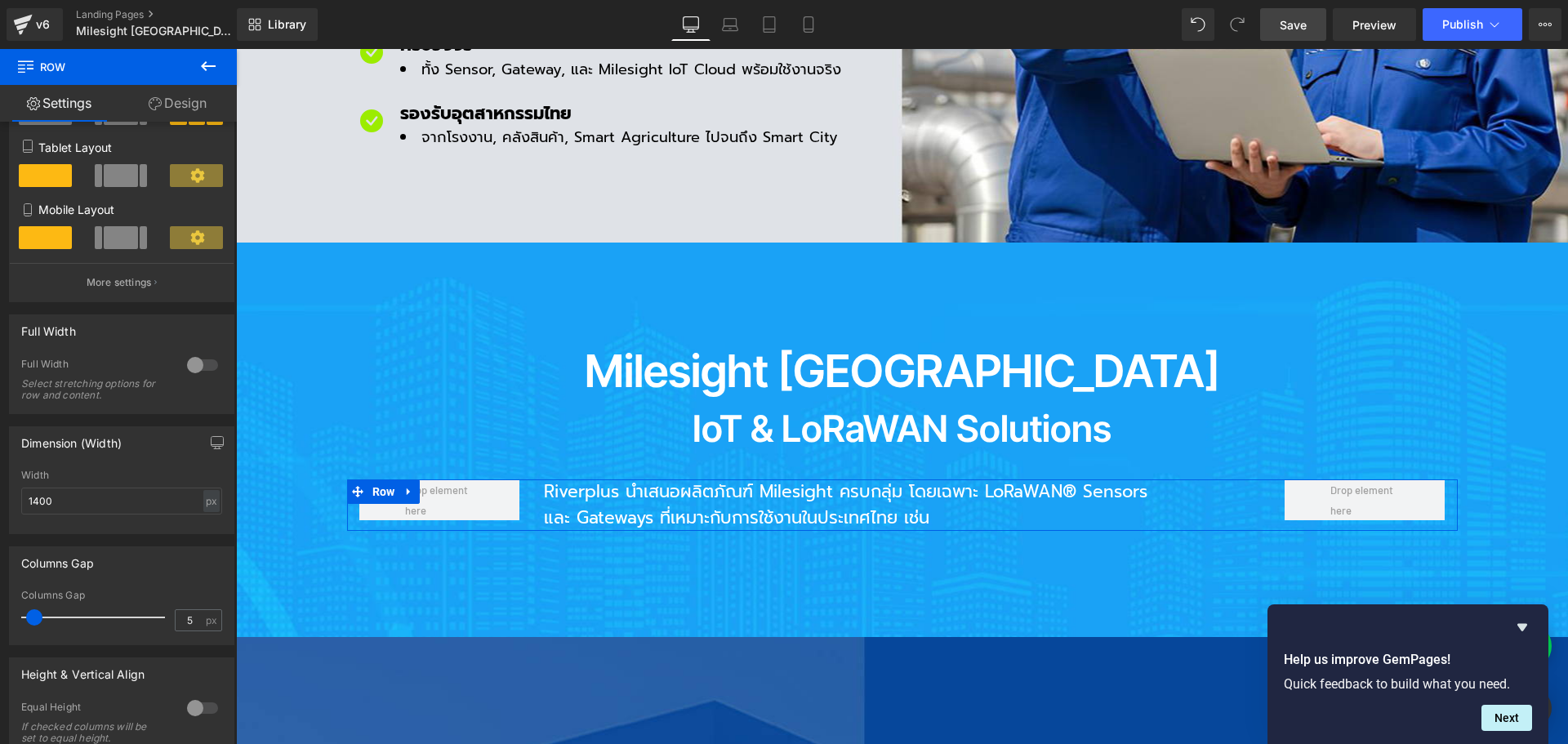
type input "0"
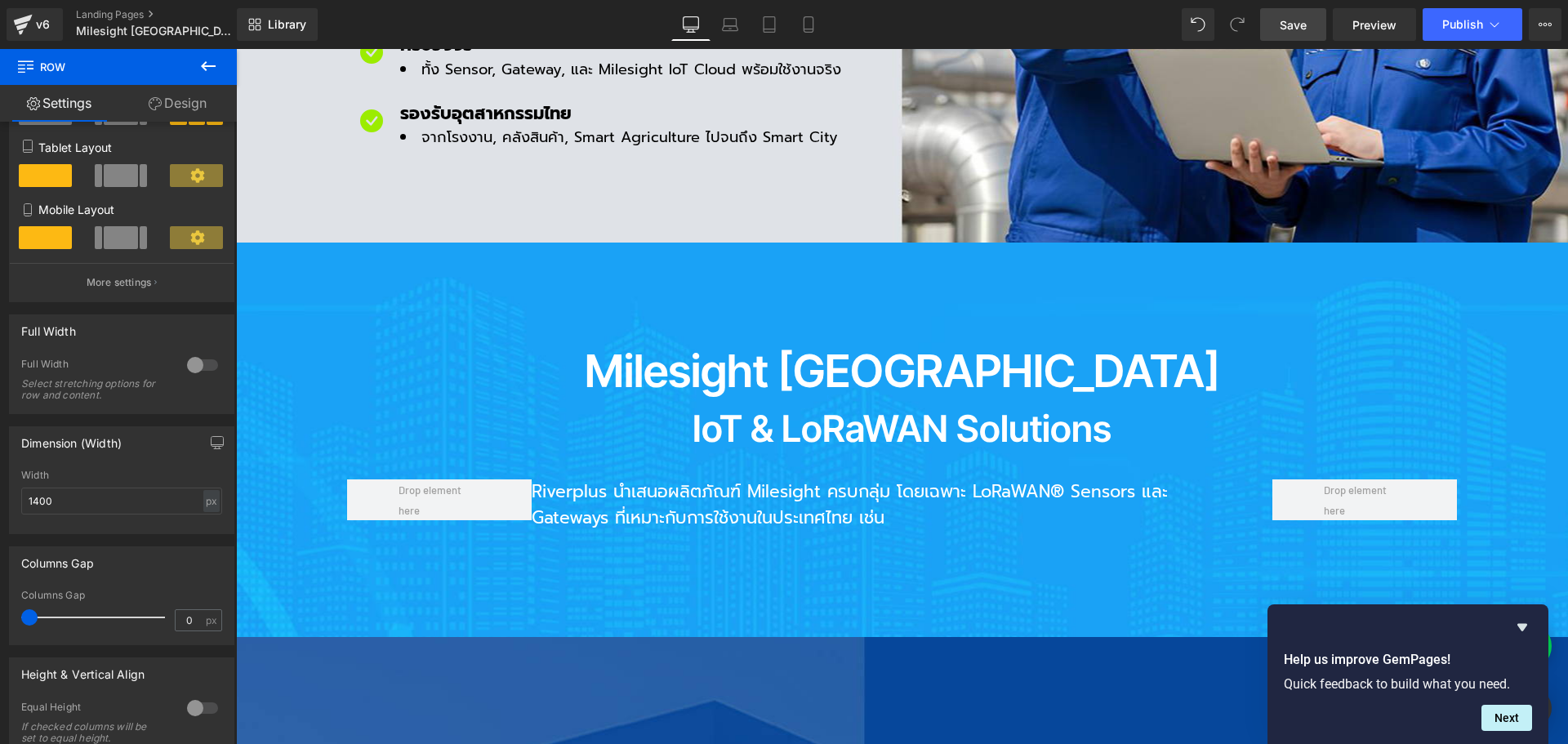
drag, startPoint x: 46, startPoint y: 620, endPoint x: -30, endPoint y: 610, distance: 76.7
click at [0, 610] on html "Row You are previewing how the will restyle your page. You can not edit Element…" at bounding box center [784, 372] width 1568 height 744
drag, startPoint x: 1287, startPoint y: 22, endPoint x: 846, endPoint y: 345, distance: 546.6
click at [1287, 22] on span "Save" at bounding box center [1294, 24] width 27 height 17
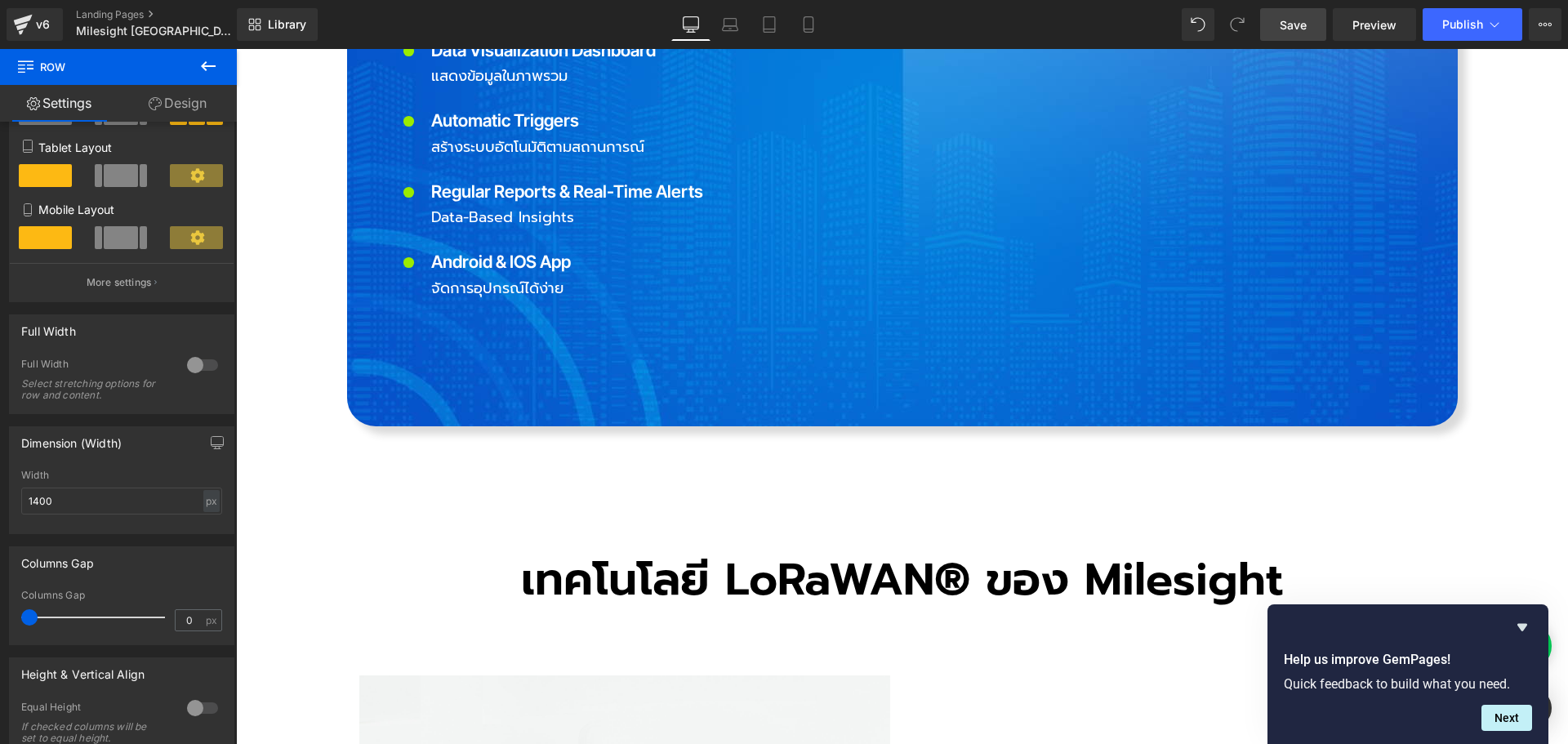
scroll to position [4409, 0]
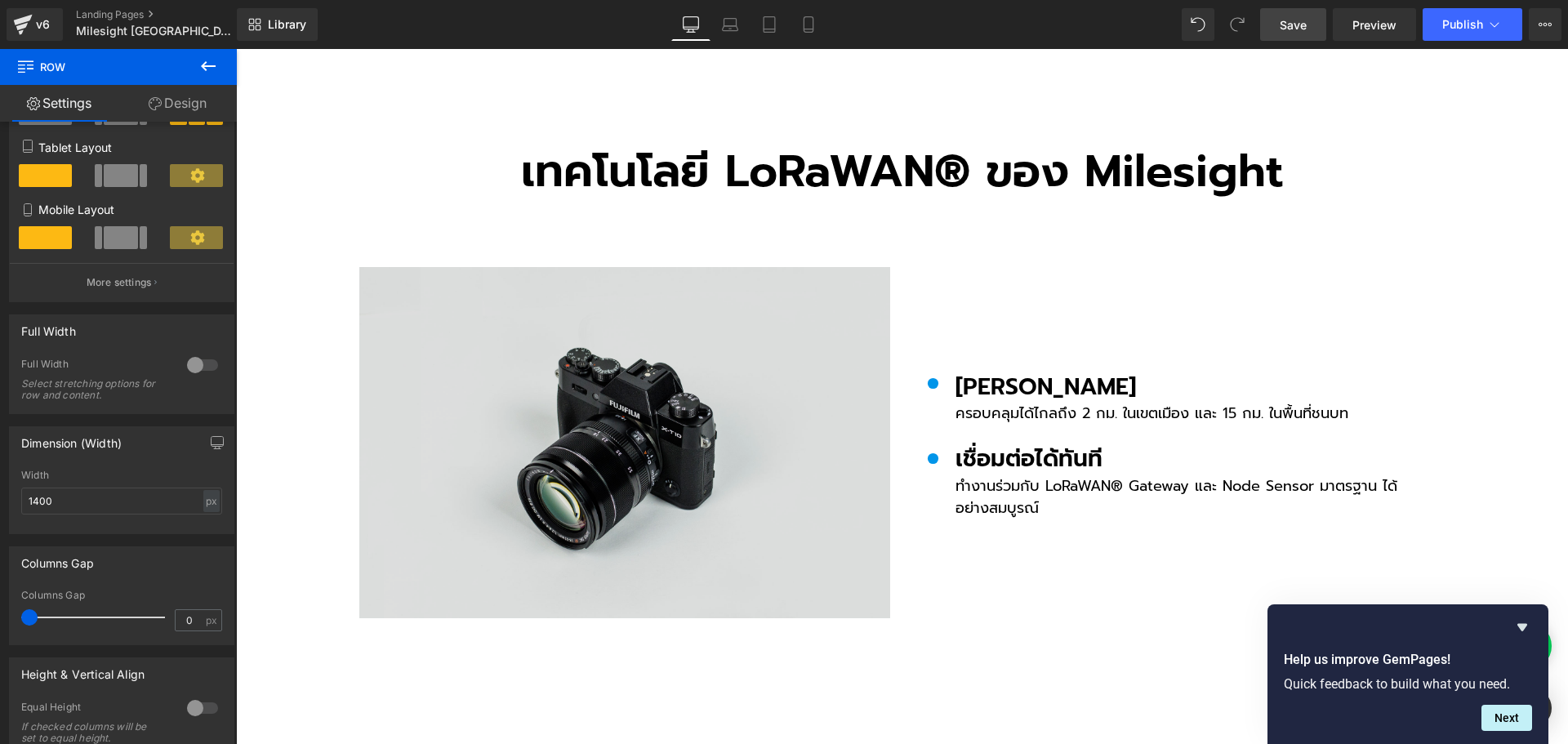
click at [661, 338] on img at bounding box center [624, 443] width 531 height 352
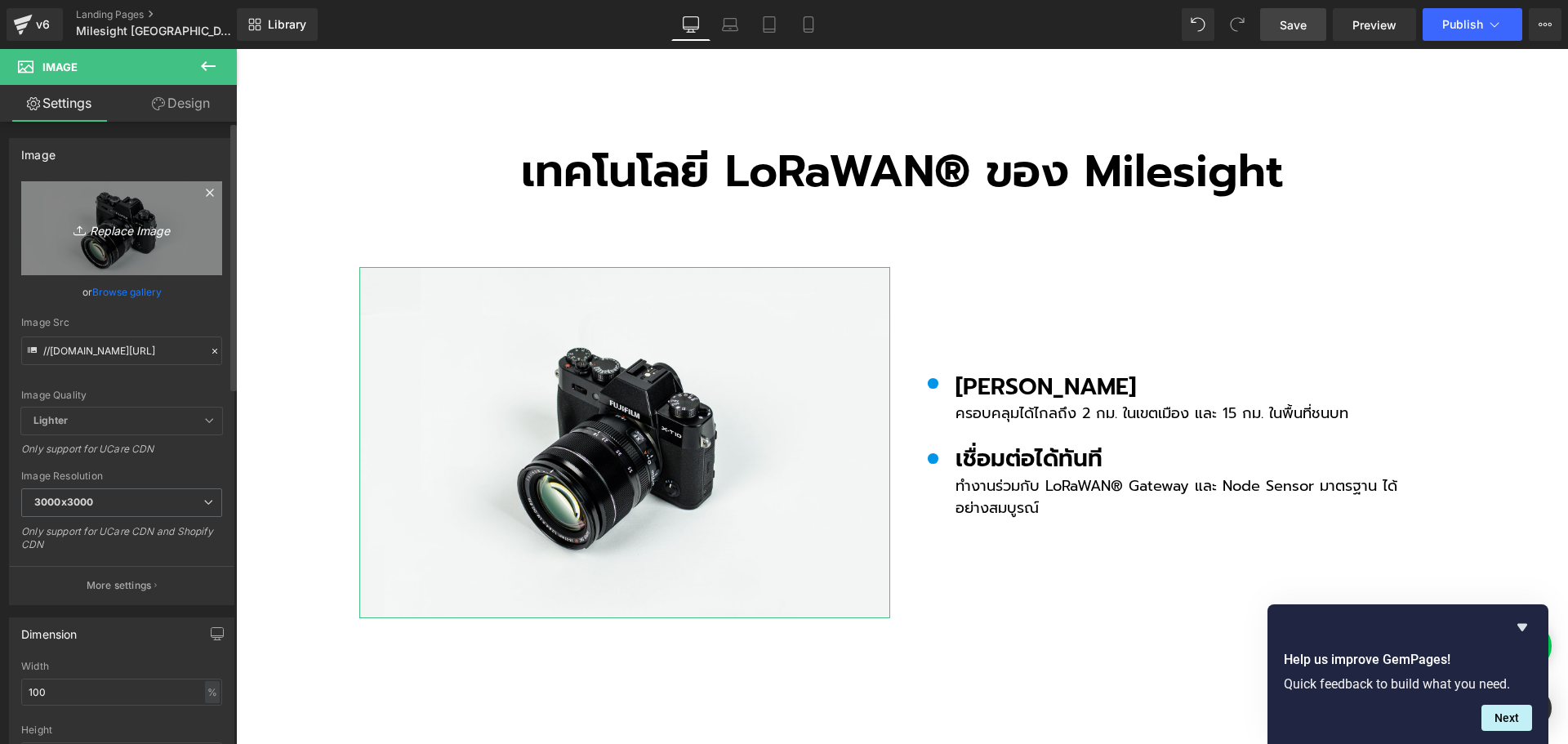
click at [138, 242] on link "Replace Image" at bounding box center [122, 228] width 201 height 94
type input "C:\fakepath\b6d2cbbe-6f46-4390-bac8-b7bb17eb55e6.png"
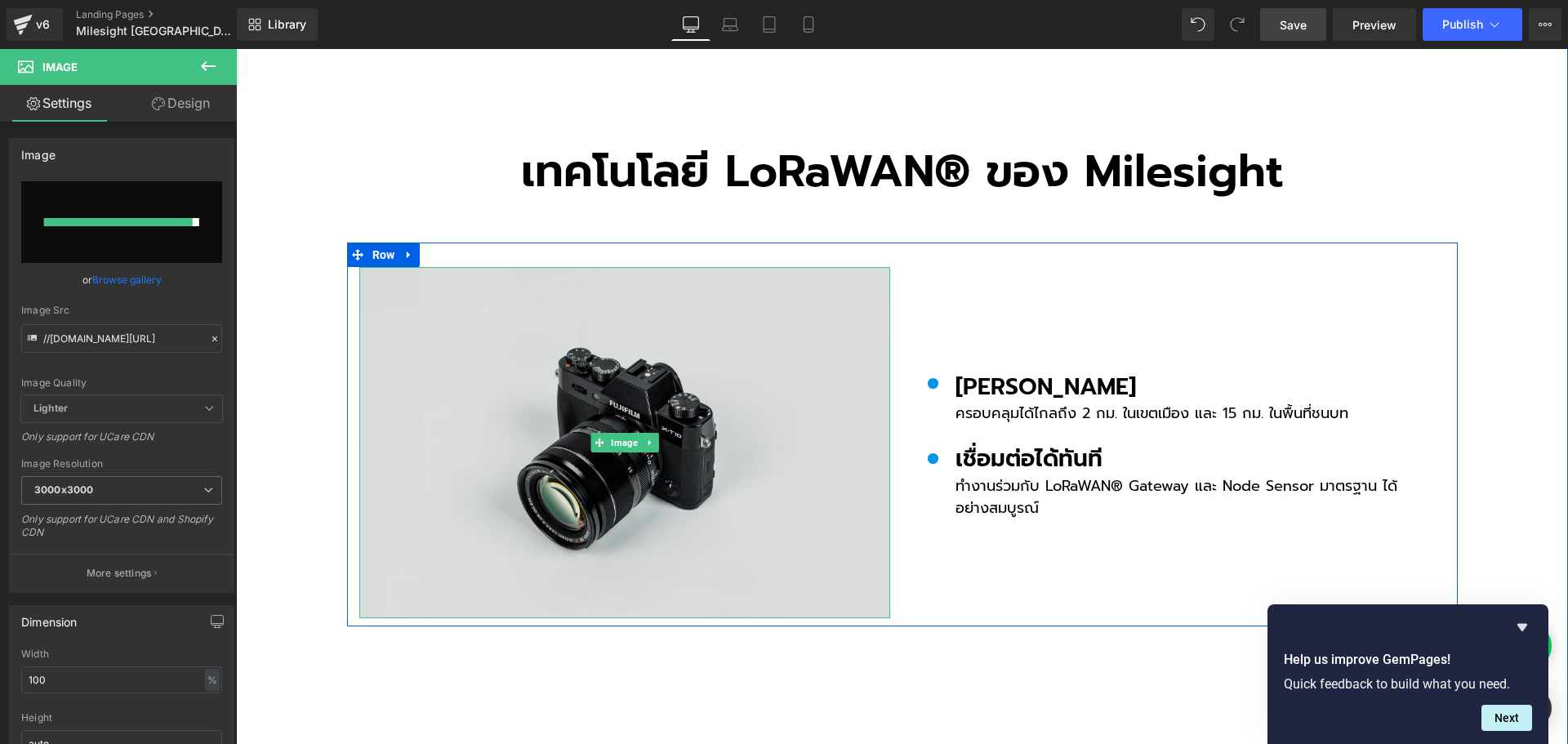
type input "[URL][DOMAIN_NAME]"
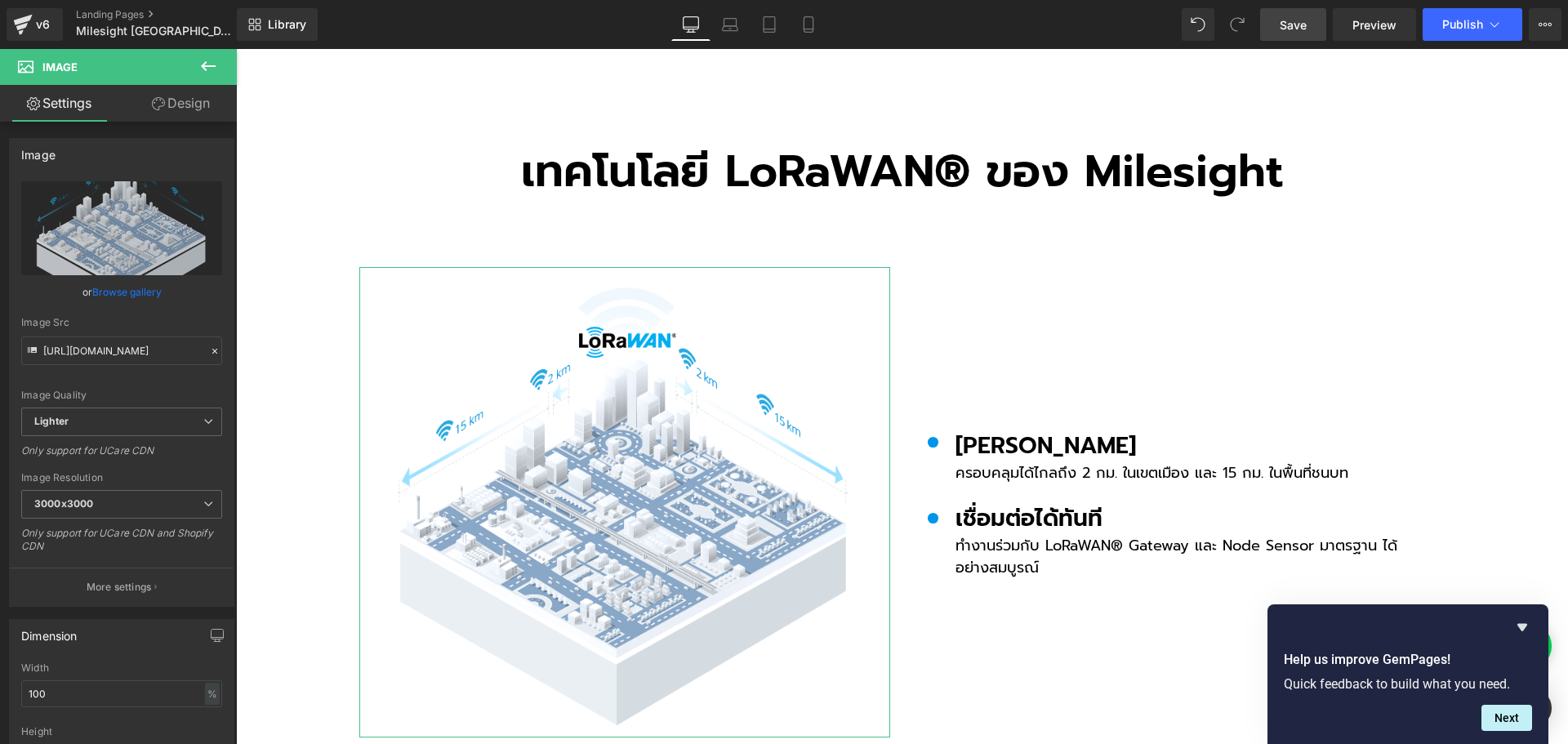
click at [209, 115] on link "Design" at bounding box center [180, 103] width 118 height 37
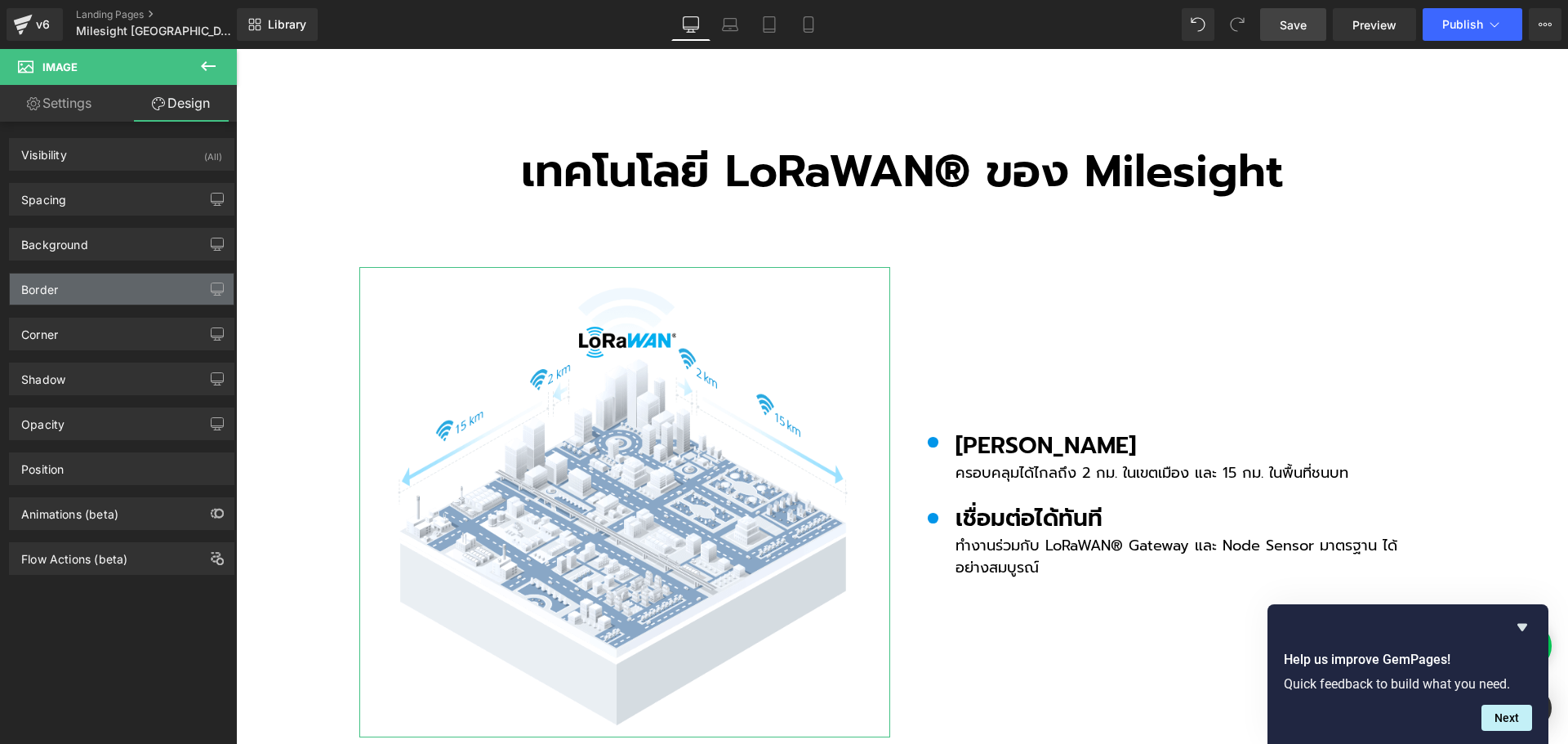
type input "0"
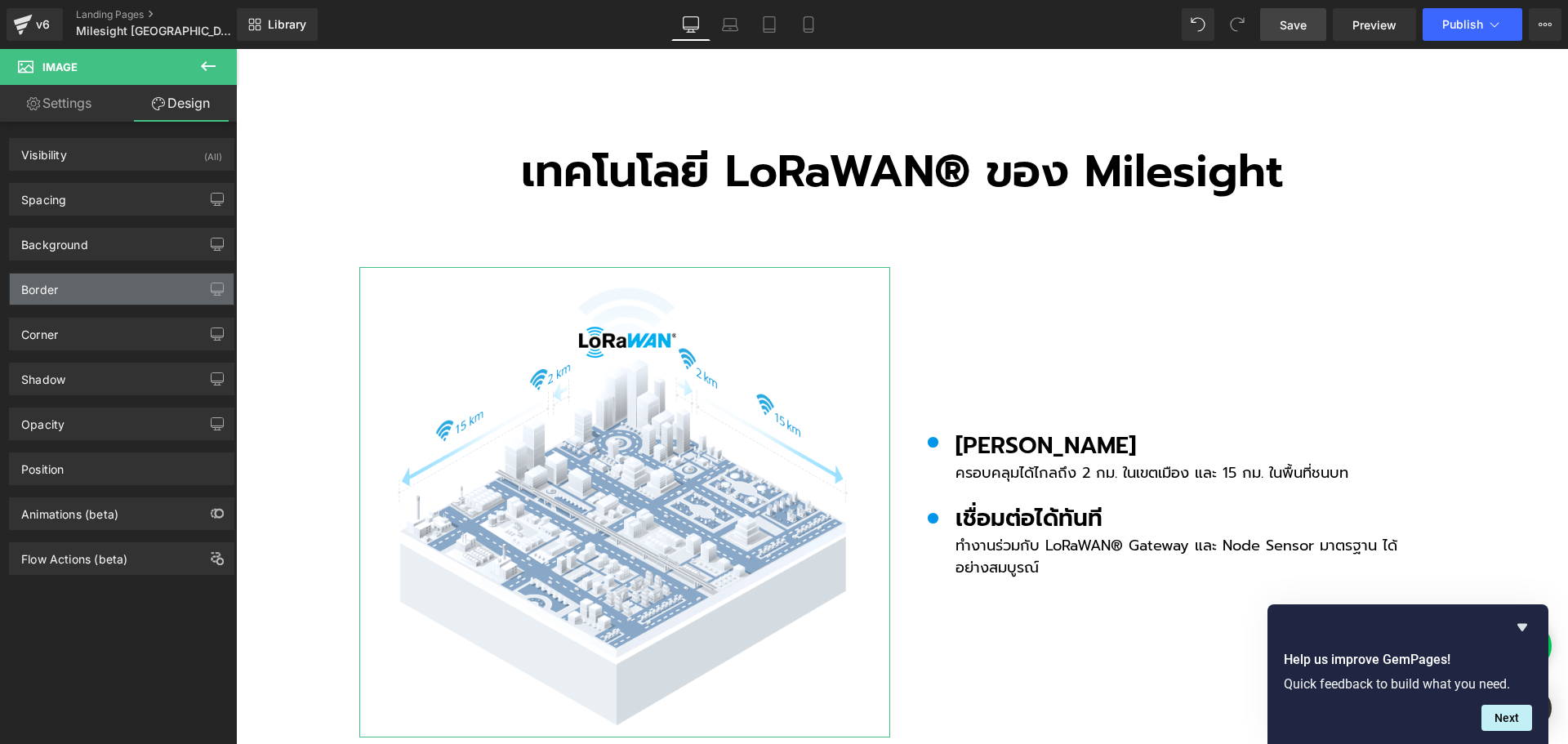
type input "0"
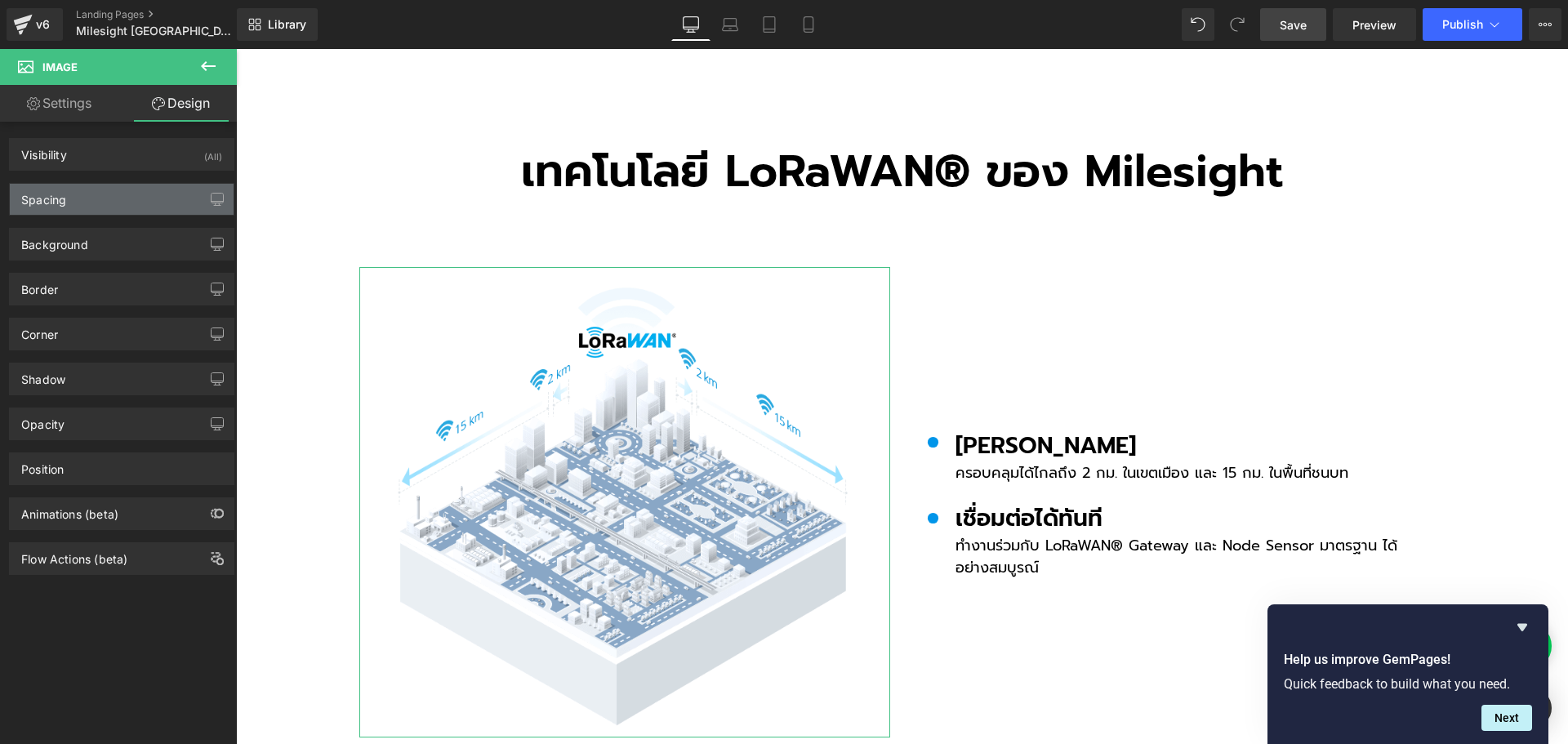
click at [78, 194] on div "Spacing" at bounding box center [122, 199] width 224 height 31
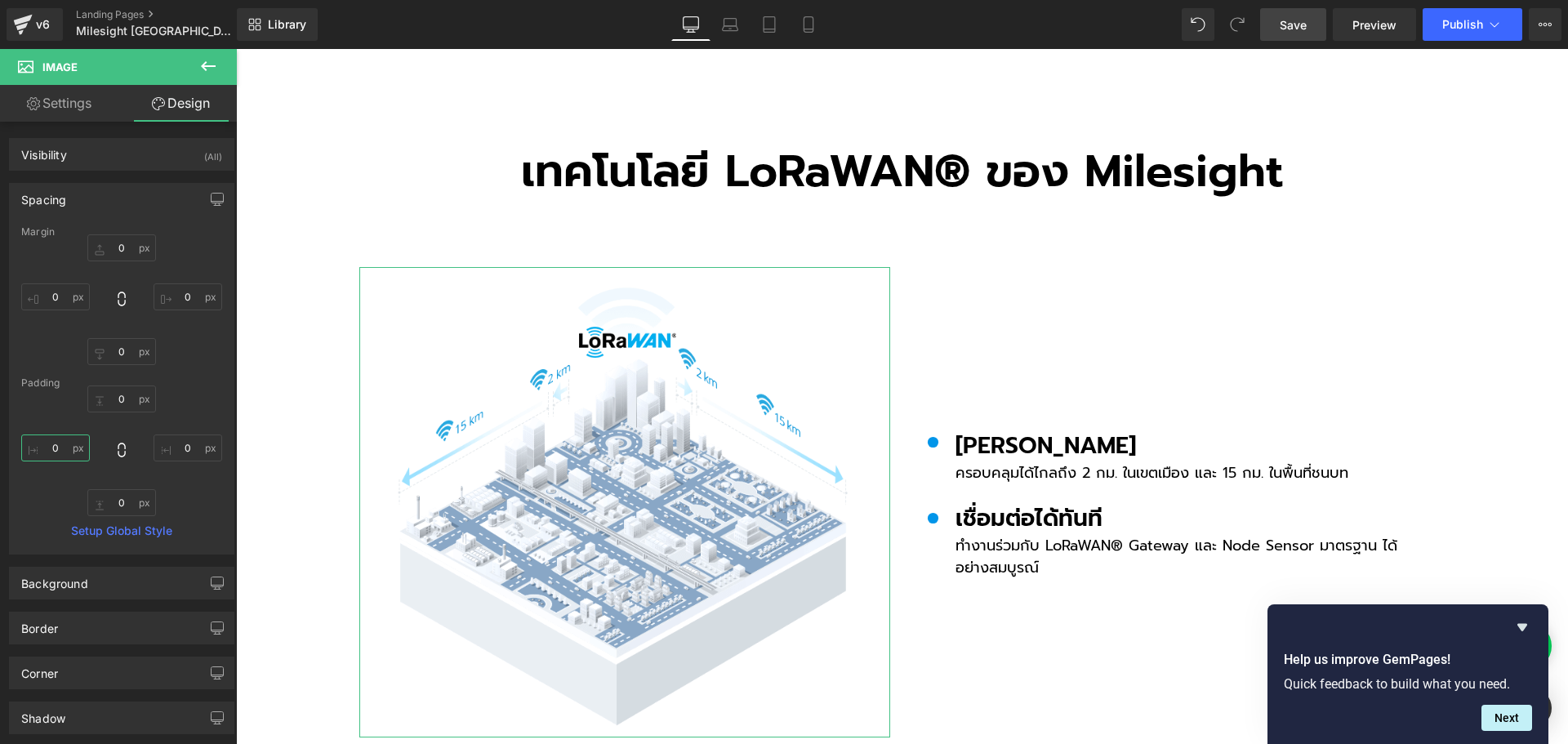
click at [65, 442] on input "0" at bounding box center [56, 448] width 69 height 27
type input "-"
click at [65, 295] on input "0" at bounding box center [56, 297] width 69 height 27
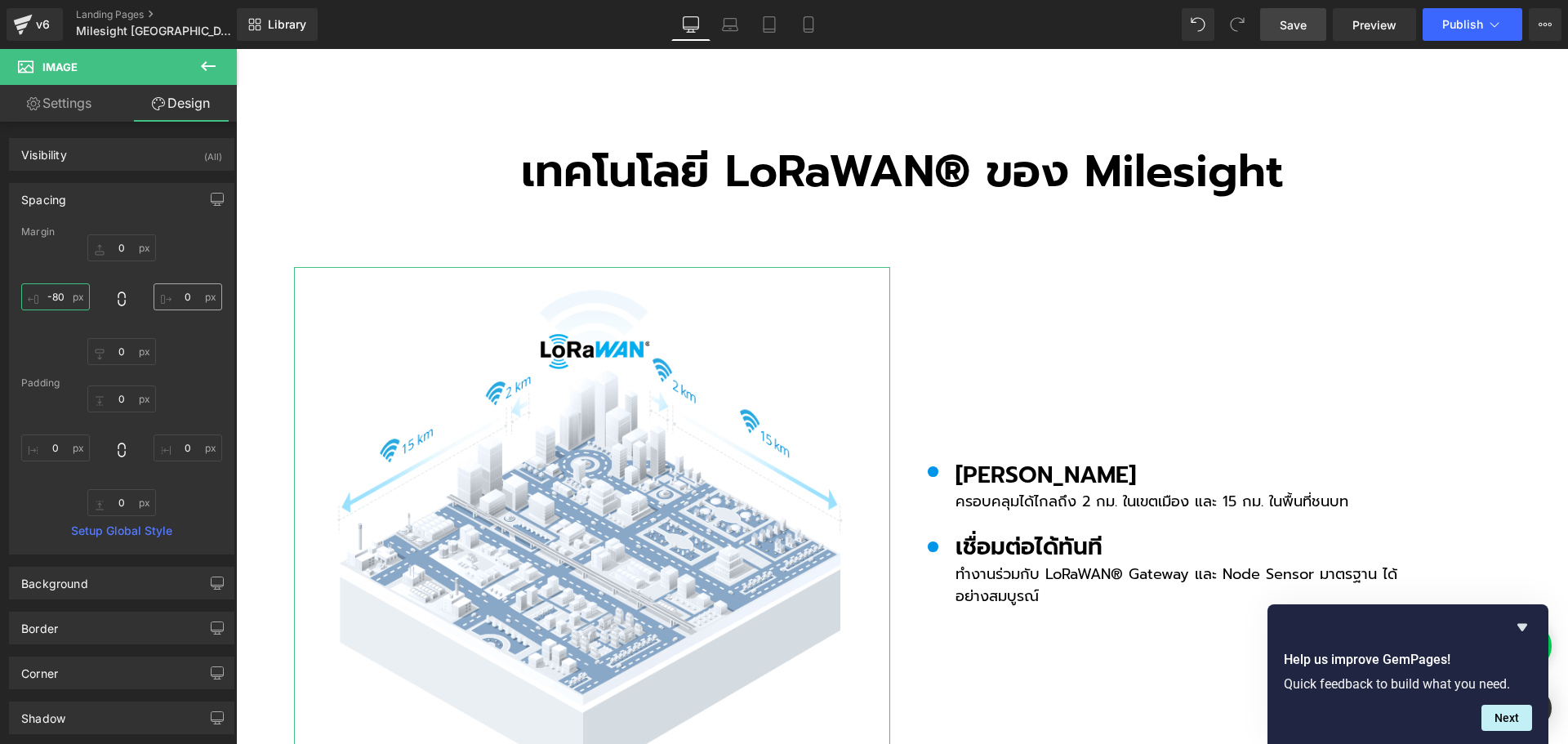
type input "-80"
click at [194, 295] on input "0" at bounding box center [188, 297] width 69 height 27
type input "50"
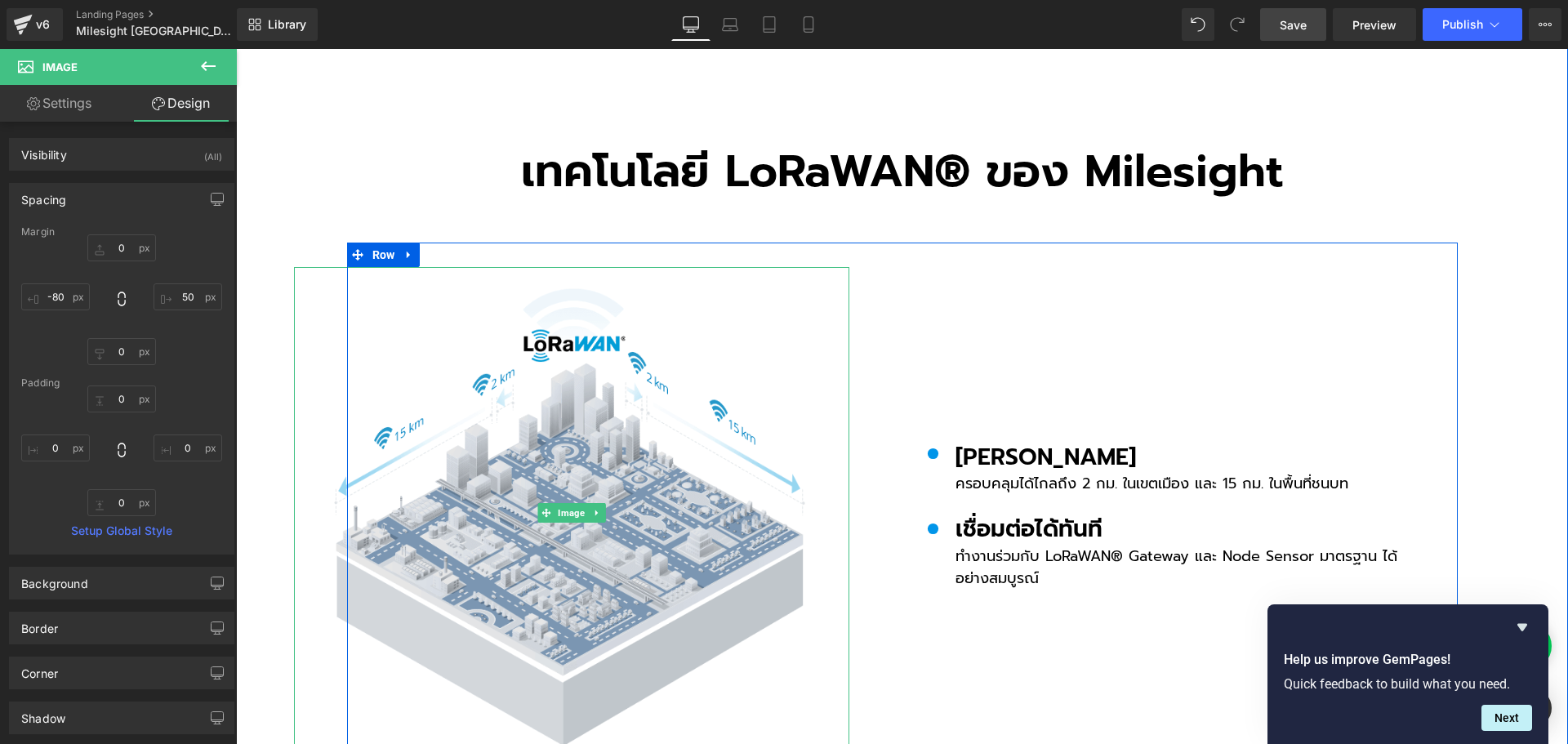
click at [650, 436] on img at bounding box center [572, 513] width 556 height 492
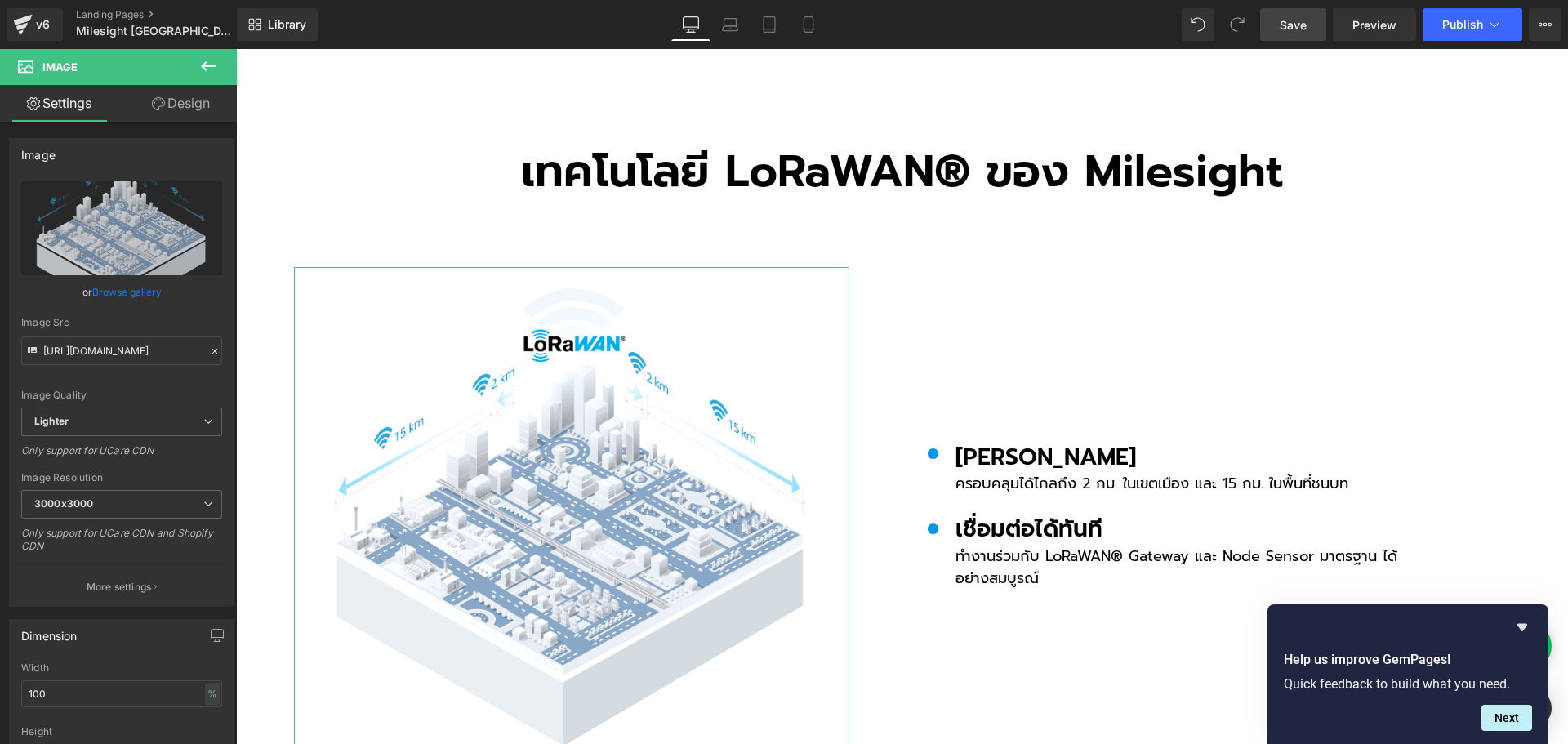
click at [178, 105] on link "Design" at bounding box center [180, 103] width 118 height 37
click at [0, 0] on div "Spacing" at bounding box center [0, 0] width 0 height 0
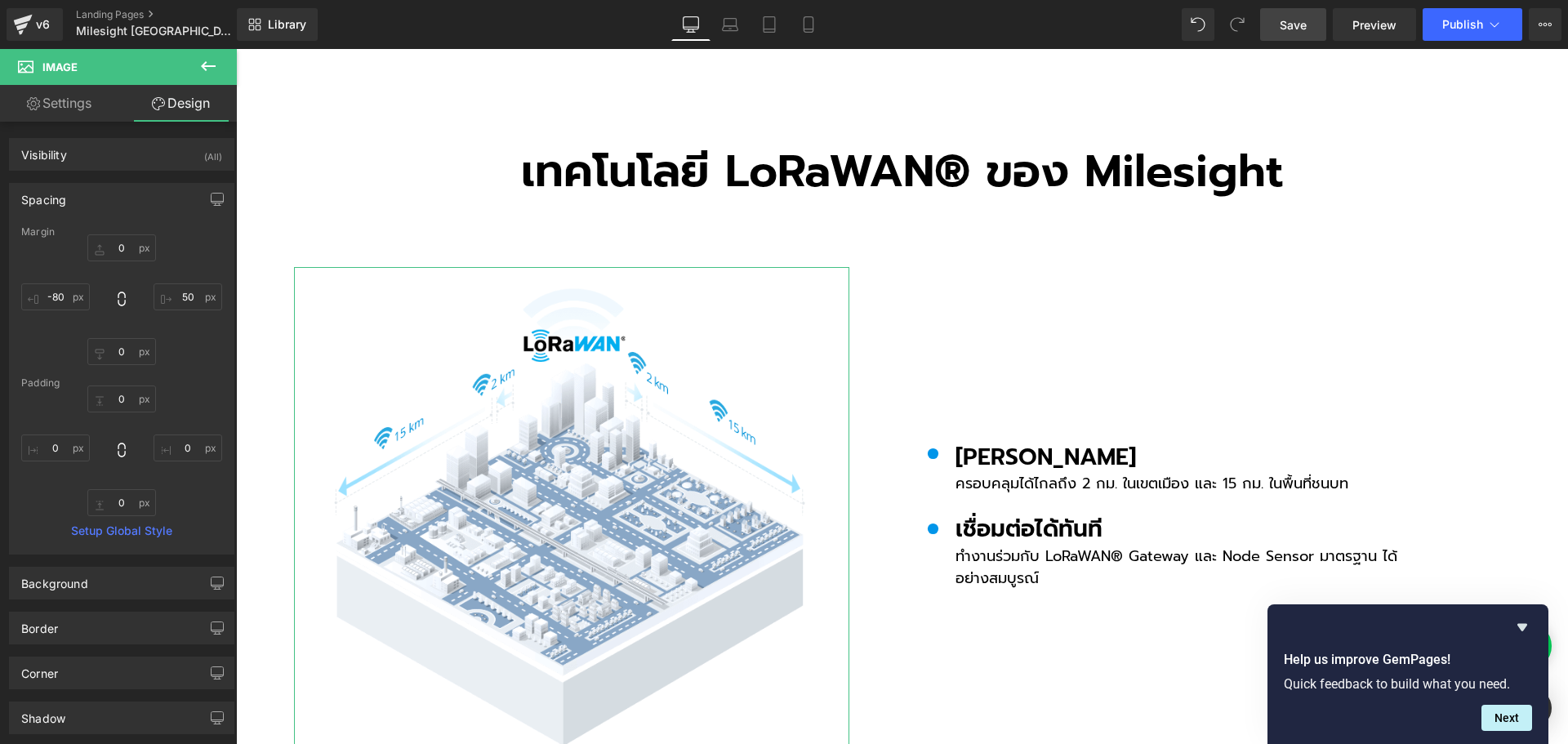
type input "0"
type input "50"
type input "0"
type input "-80"
type input "0"
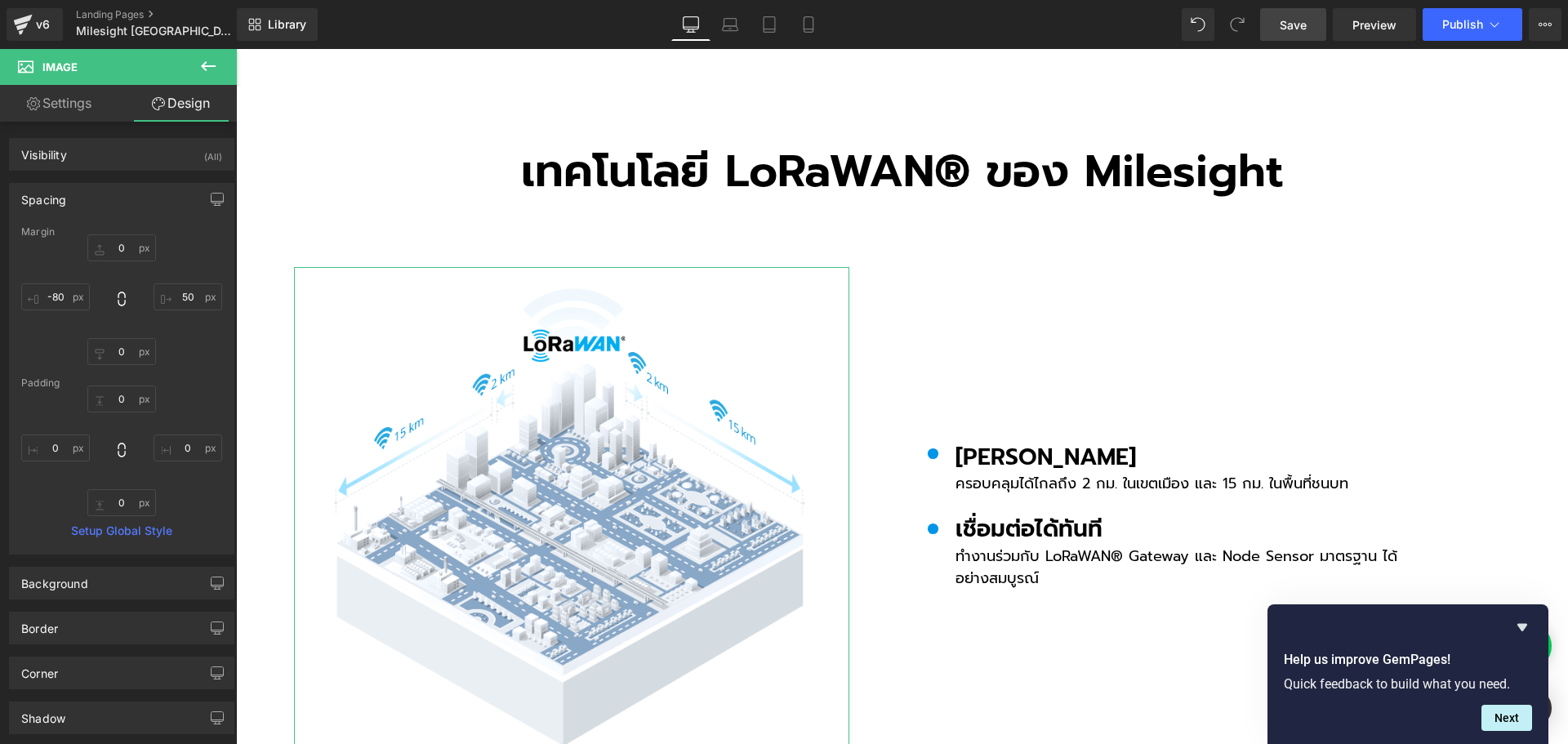
type input "0"
click at [182, 290] on input "50" at bounding box center [188, 297] width 69 height 27
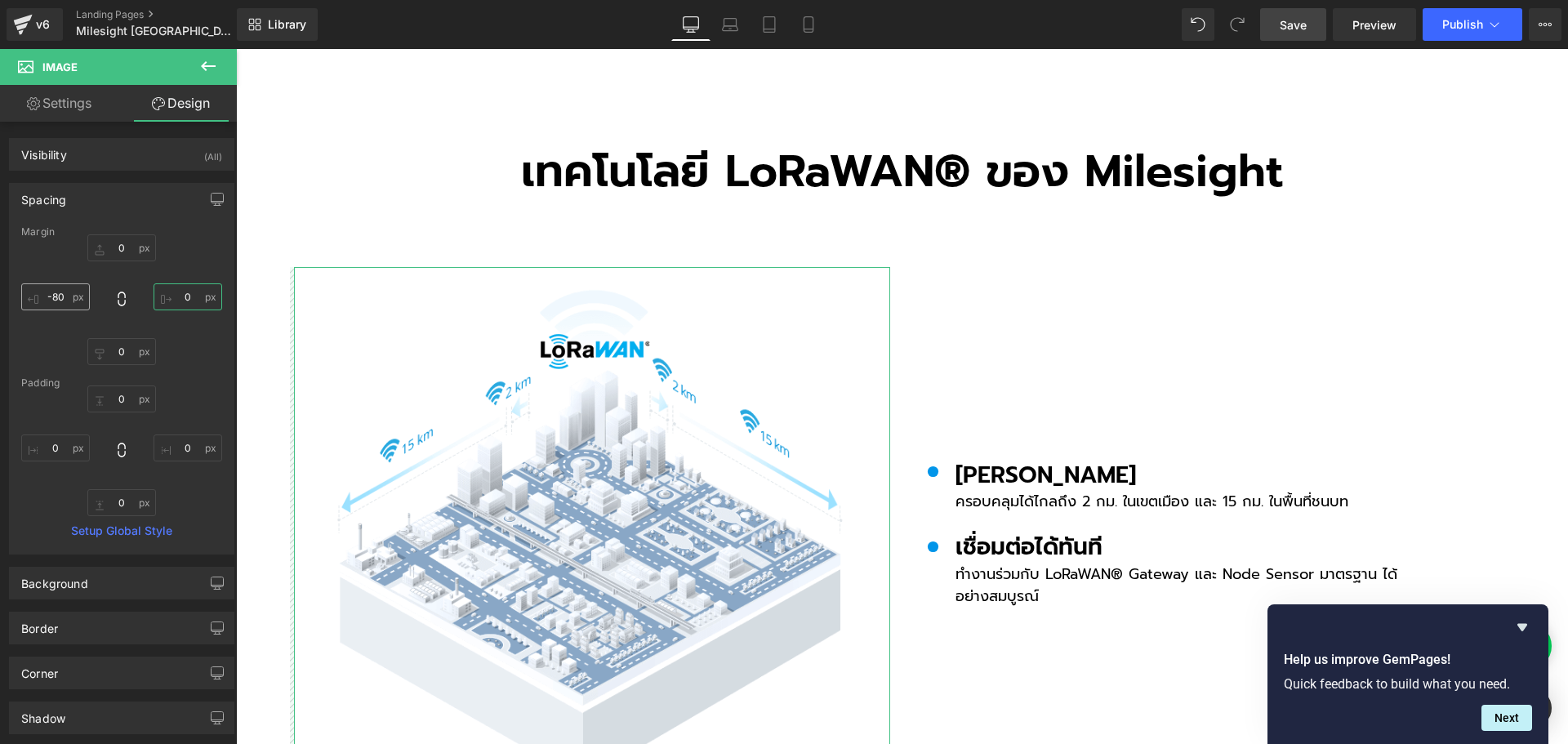
type input "0"
click at [65, 299] on input "-80" at bounding box center [56, 297] width 69 height 27
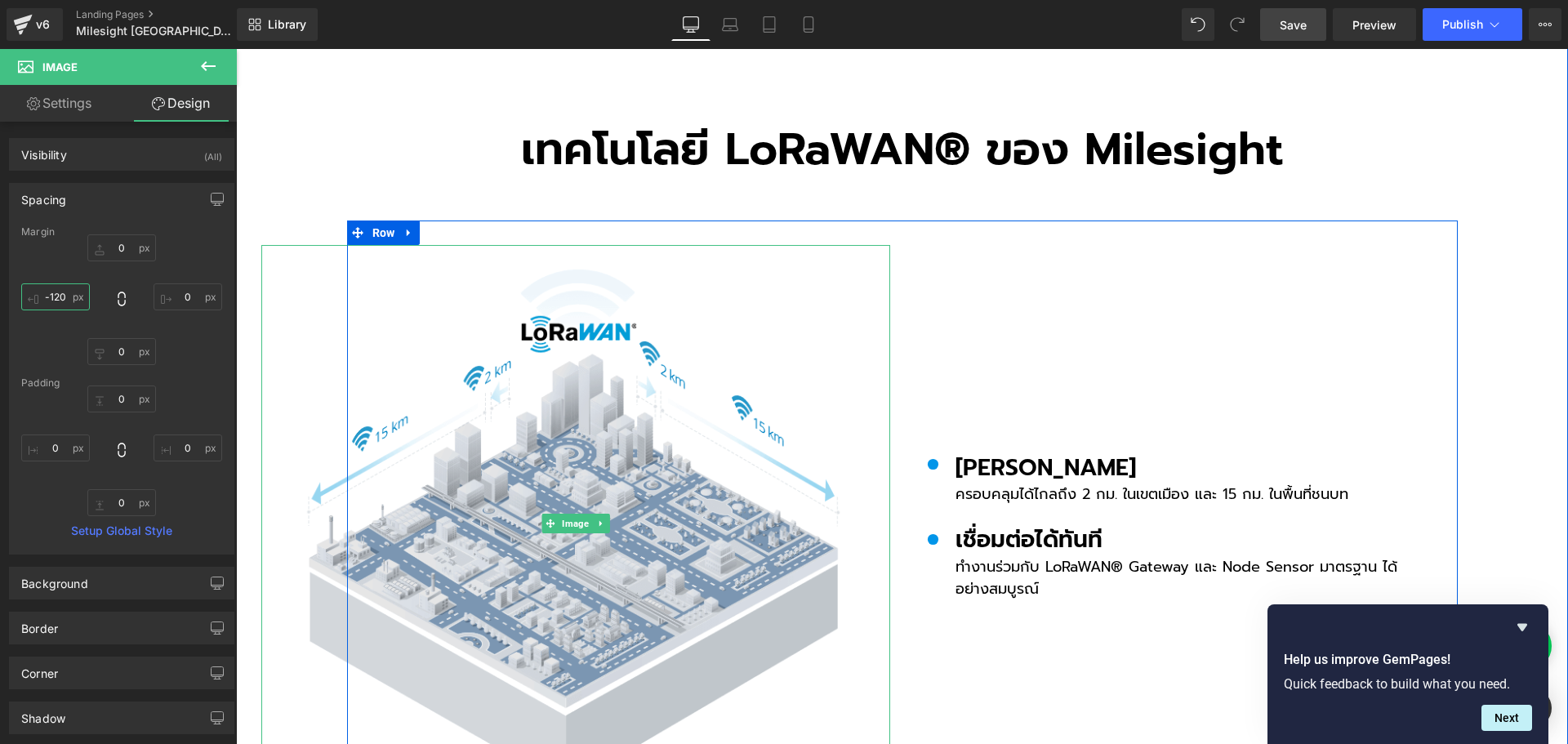
scroll to position [4328, 0]
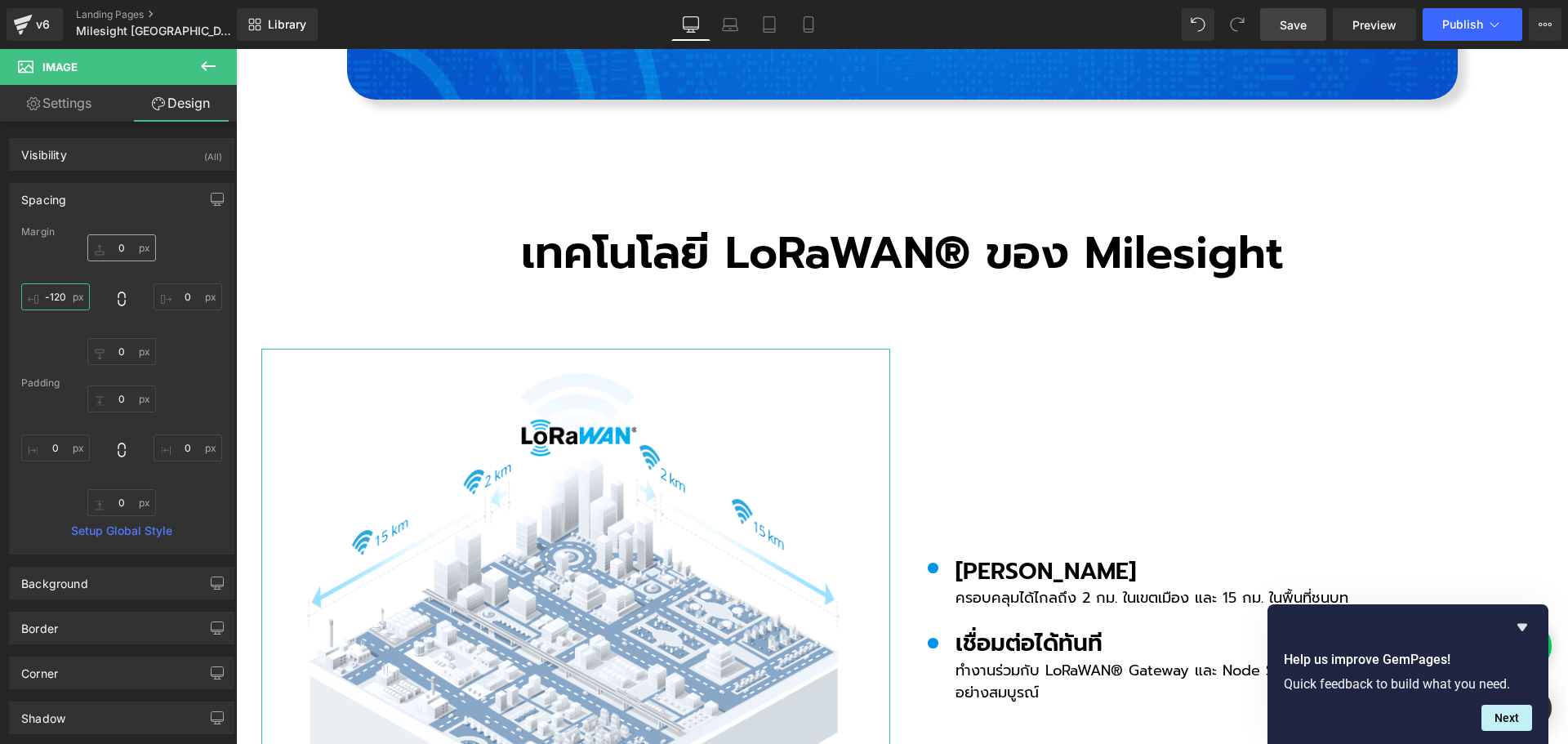
type input "-120"
click at [135, 251] on input "0" at bounding box center [122, 248] width 69 height 27
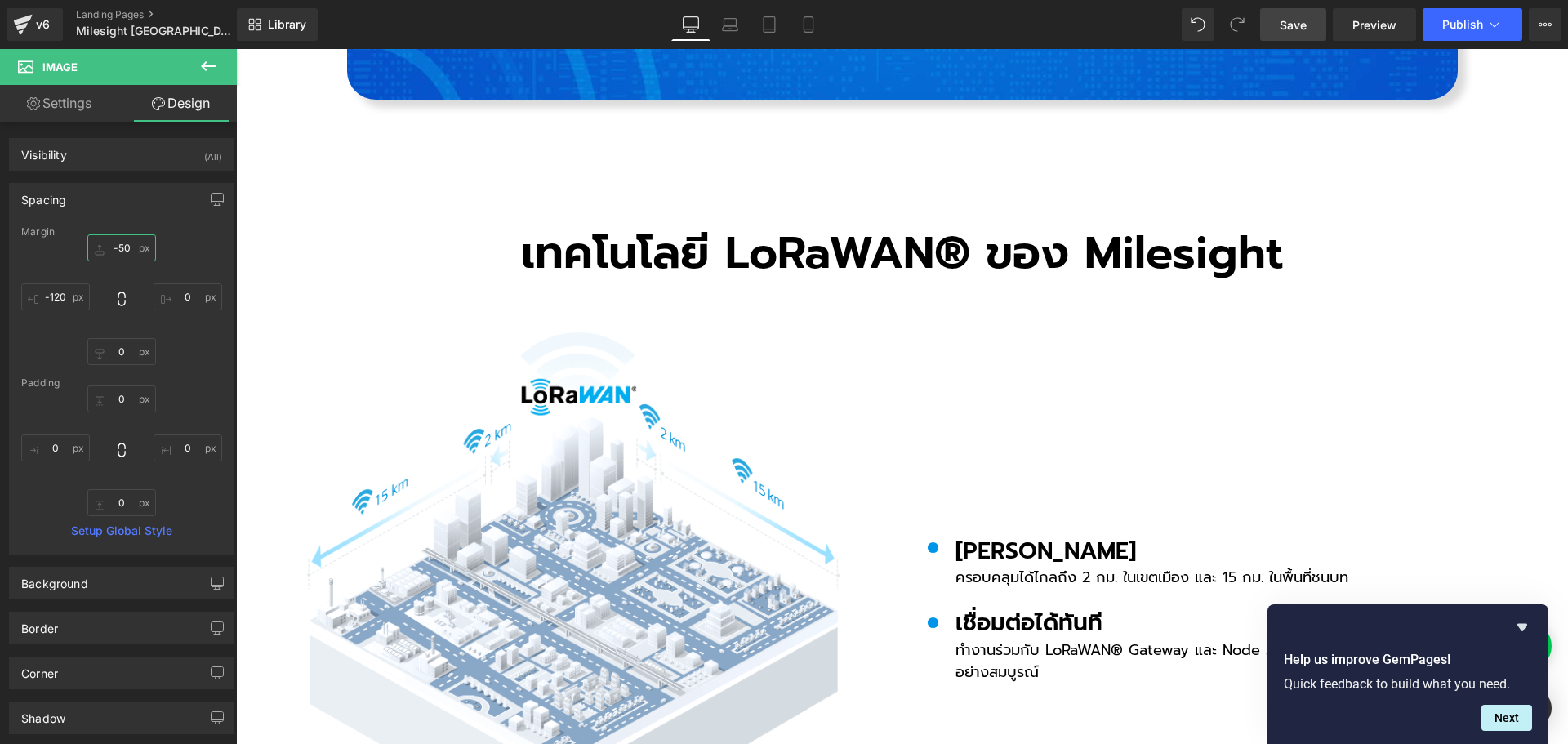
type input "-50"
click at [1295, 24] on span "Save" at bounding box center [1294, 24] width 27 height 17
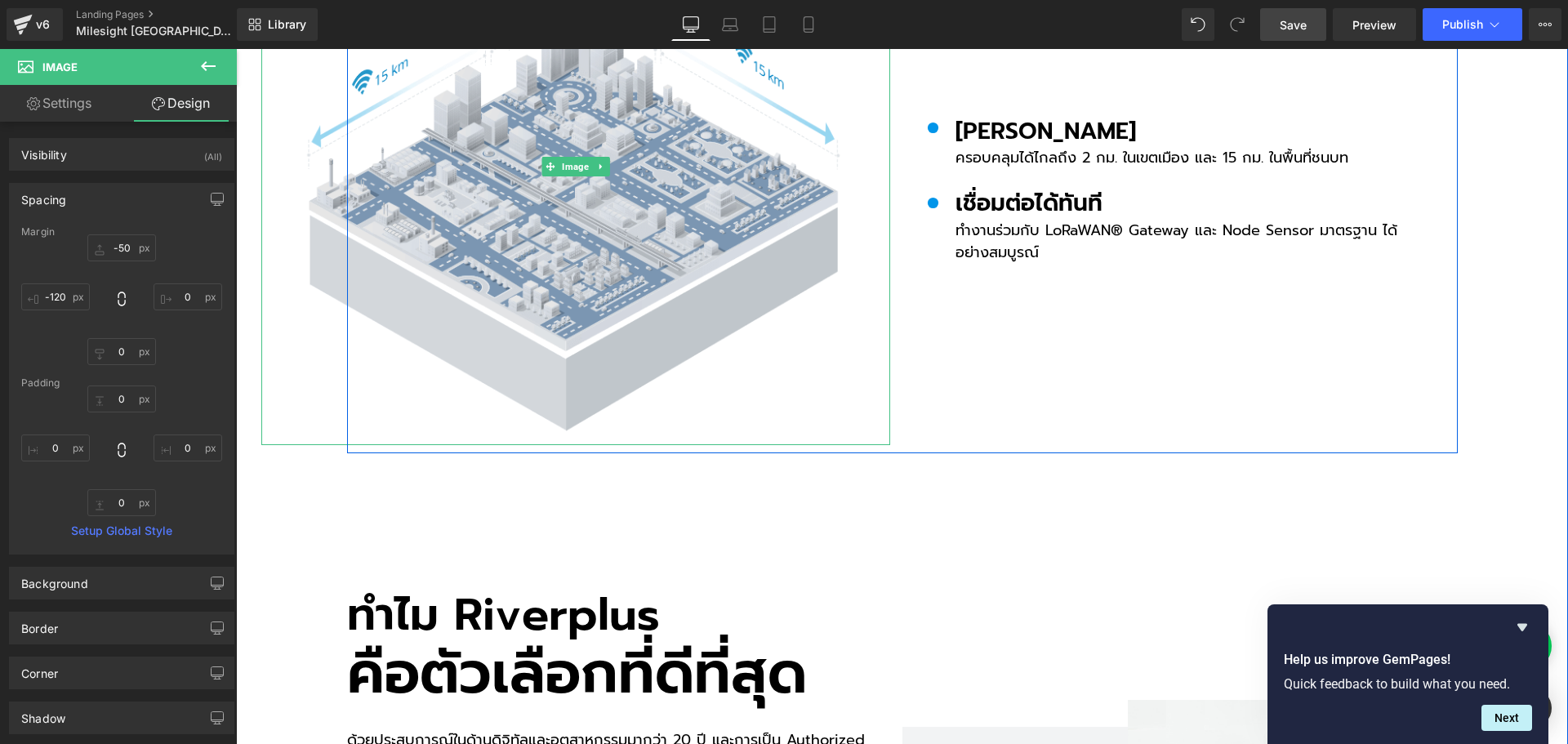
scroll to position [4981, 0]
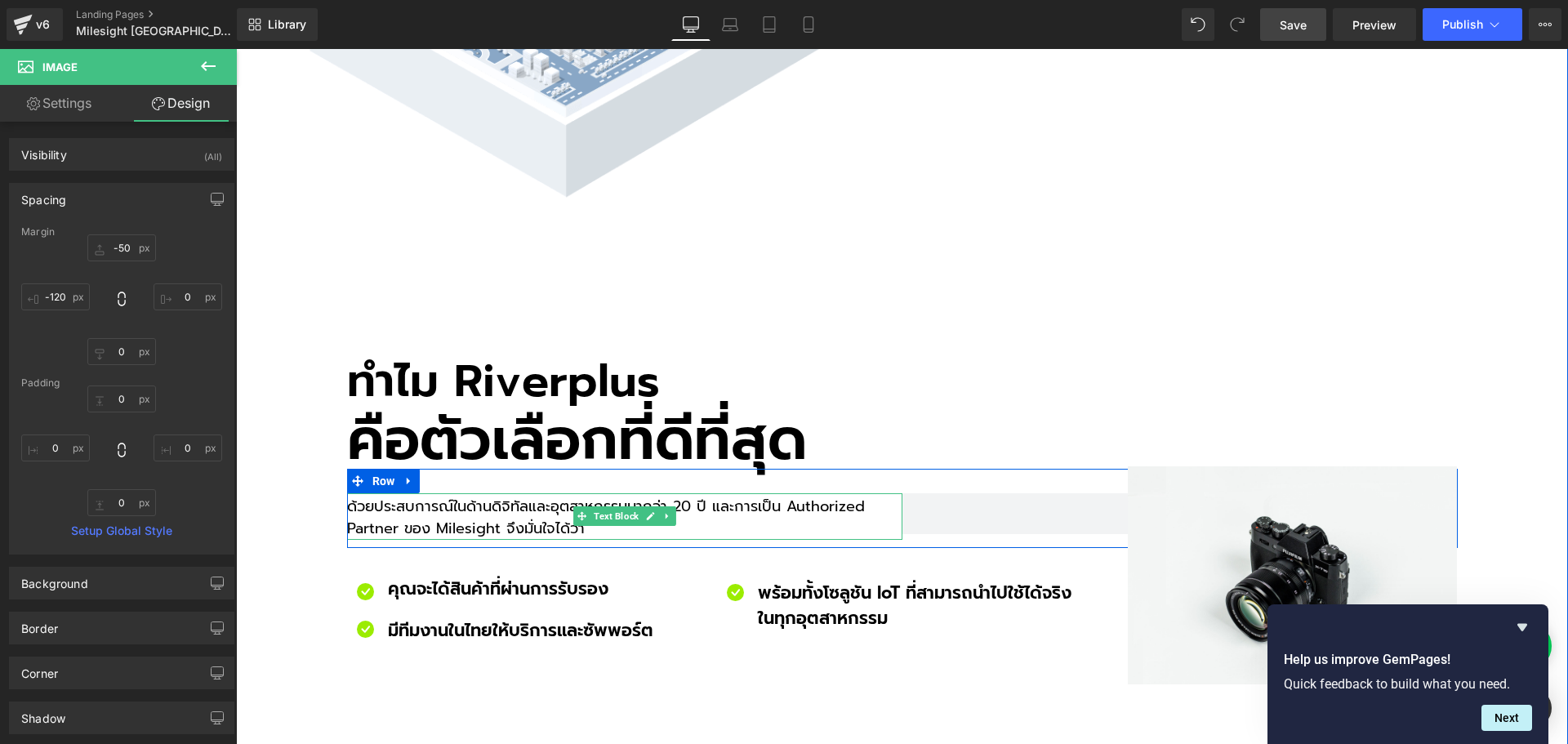
click at [526, 493] on div "ด้วยประสบการณ์ในด้านดิจิทัลและอุตสาหกรรมมากว่า 20 ปี และการเป็น Authorized Part…" at bounding box center [625, 517] width 556 height 47
click at [459, 493] on div "ด้วยประสบการณ์ในด้านดิจิทัลและอุตสาหกรรมมากว่า 20 ปี และการเป็น Authorized Part…" at bounding box center [625, 517] width 556 height 47
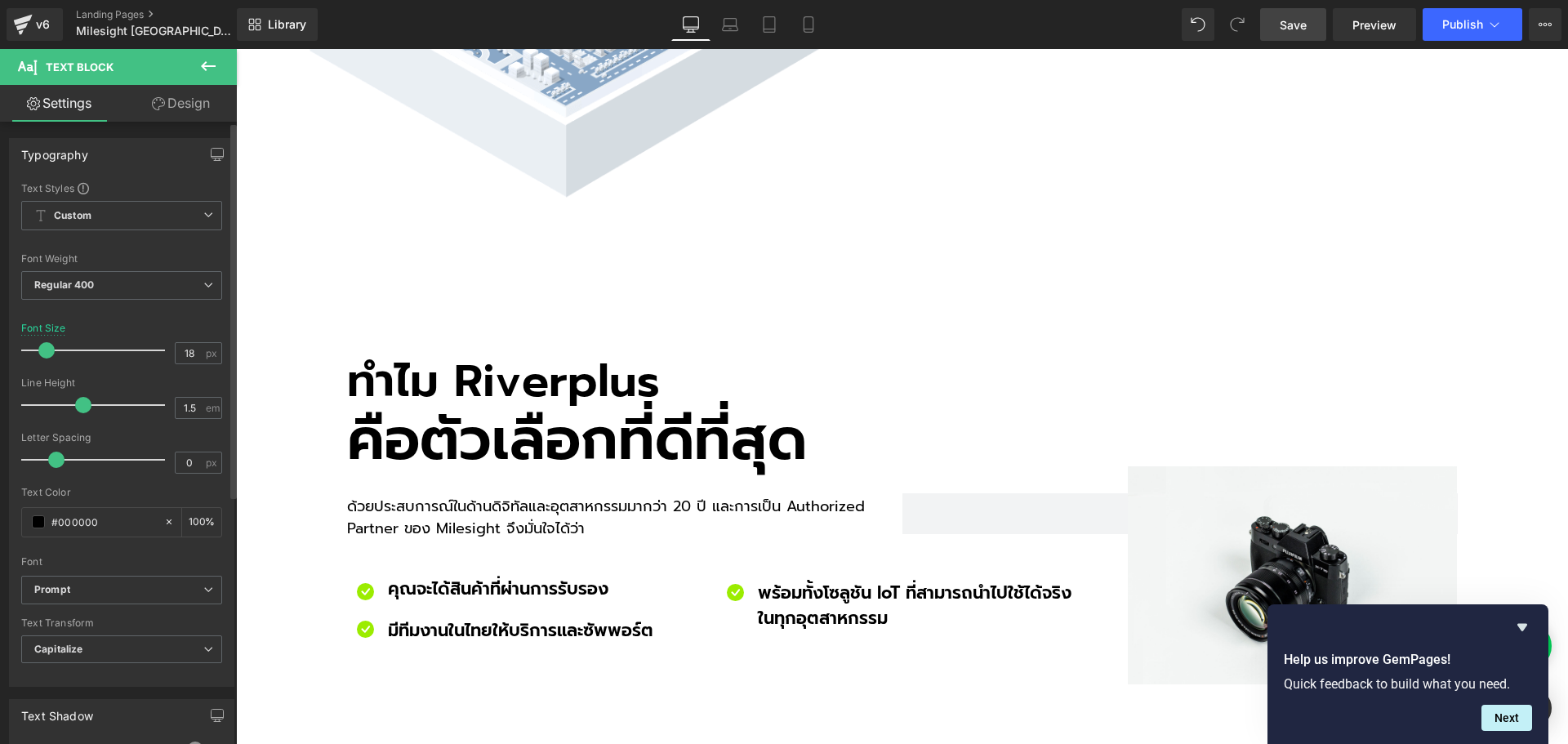
drag, startPoint x: 191, startPoint y: 351, endPoint x: 108, endPoint y: 352, distance: 83.0
click at [108, 352] on div "Font Size 18 px" at bounding box center [122, 350] width 201 height 55
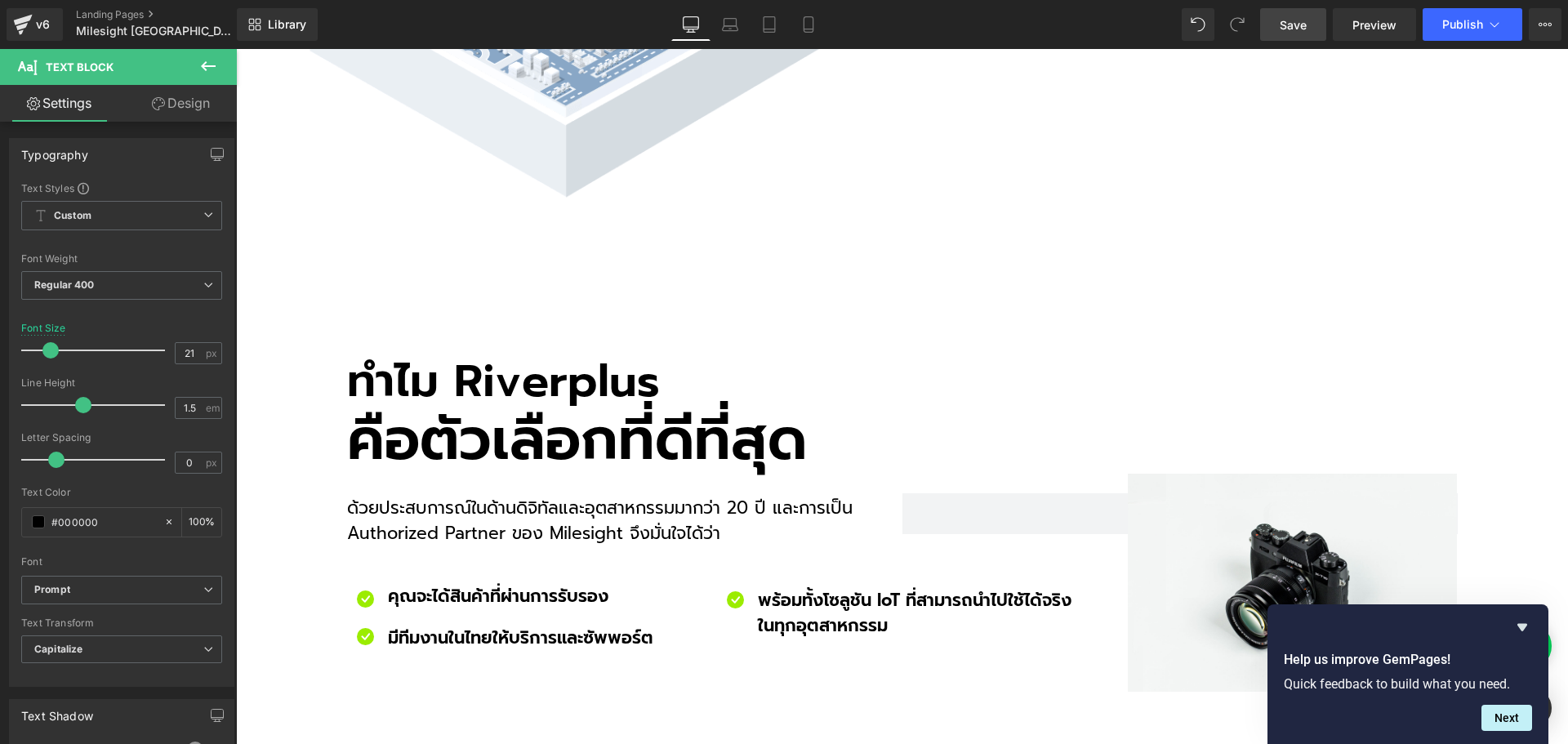
type input "21"
drag, startPoint x: 1292, startPoint y: 28, endPoint x: 1026, endPoint y: 277, distance: 364.4
click at [1292, 28] on span "Save" at bounding box center [1294, 24] width 27 height 17
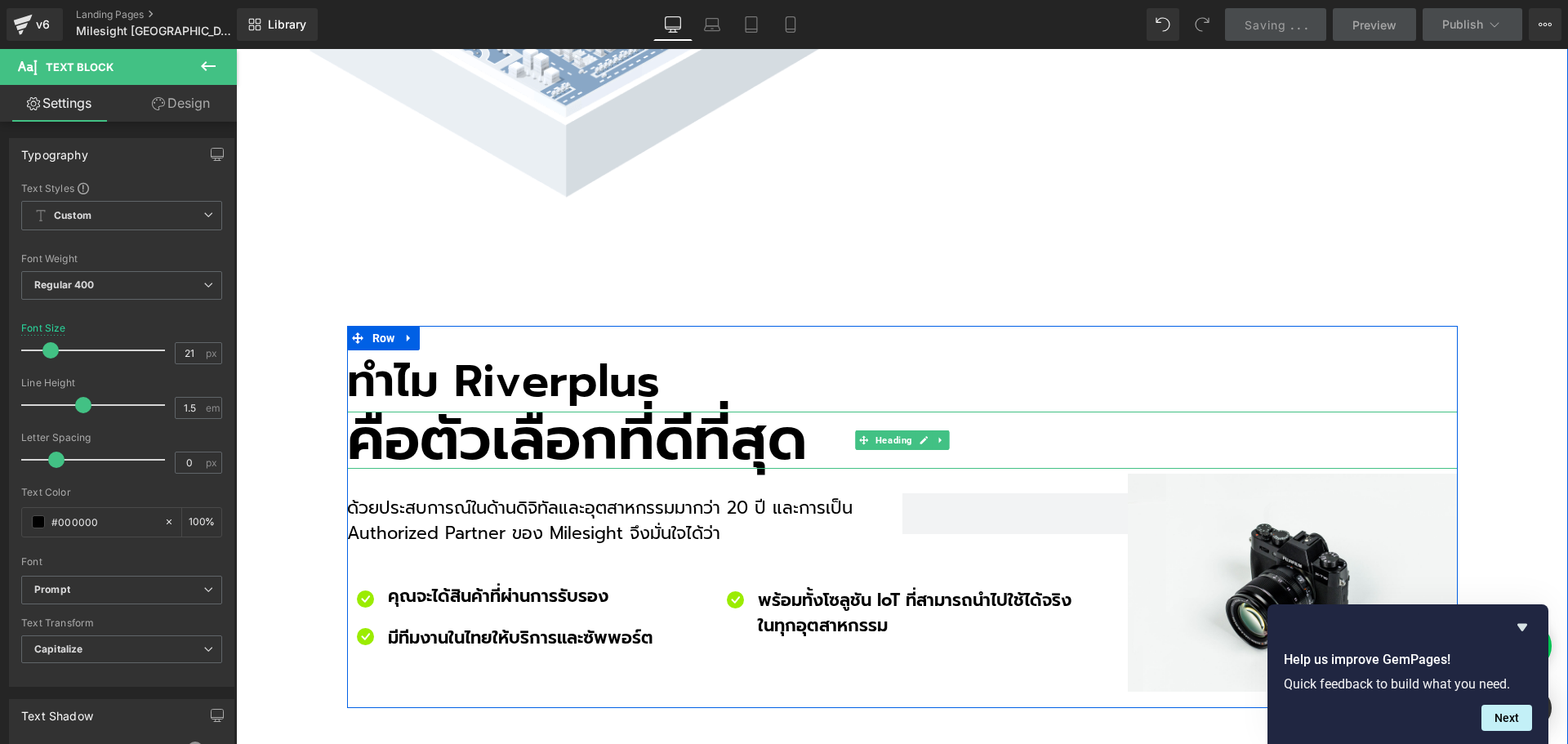
scroll to position [4899, 0]
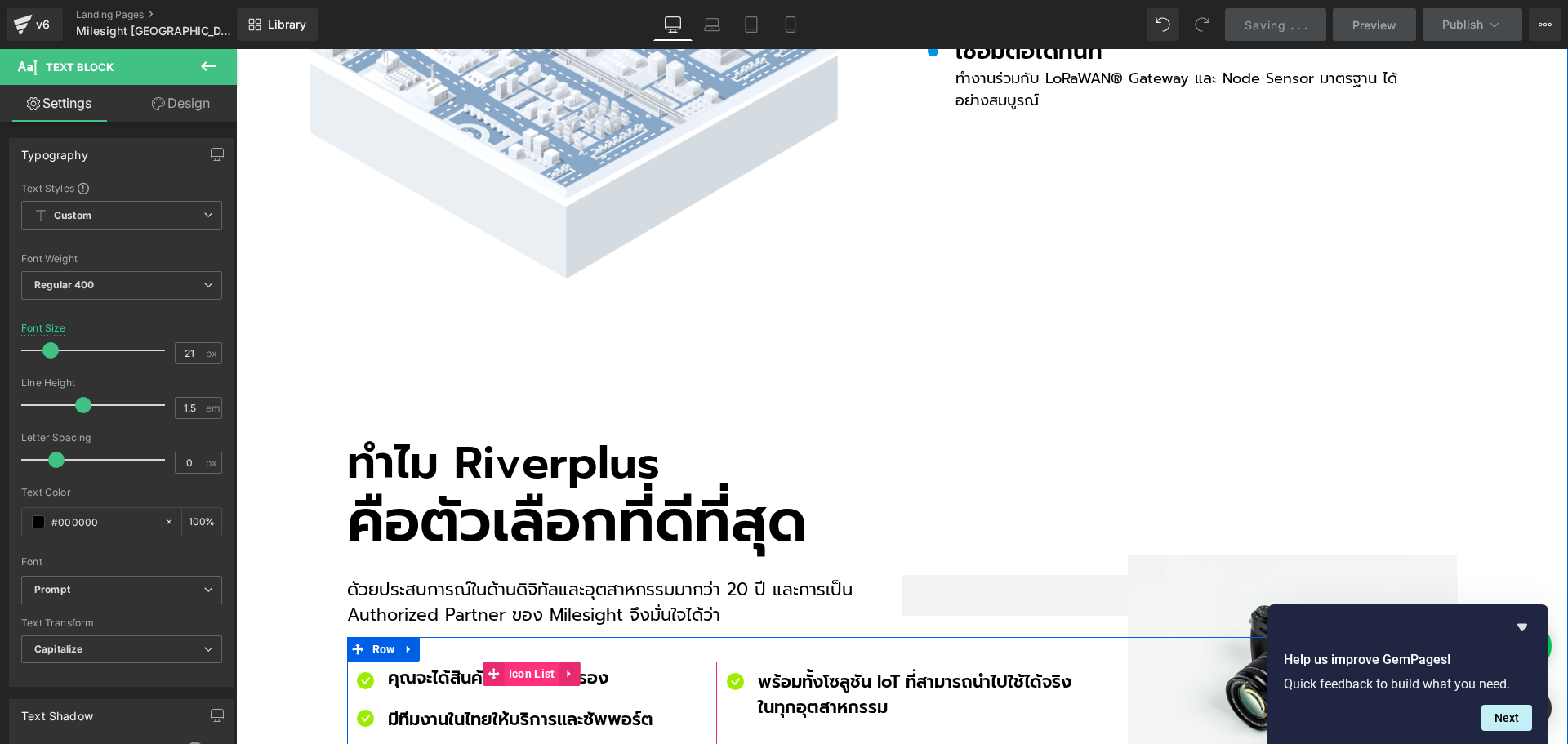
click at [512, 661] on span "Icon List" at bounding box center [532, 673] width 55 height 24
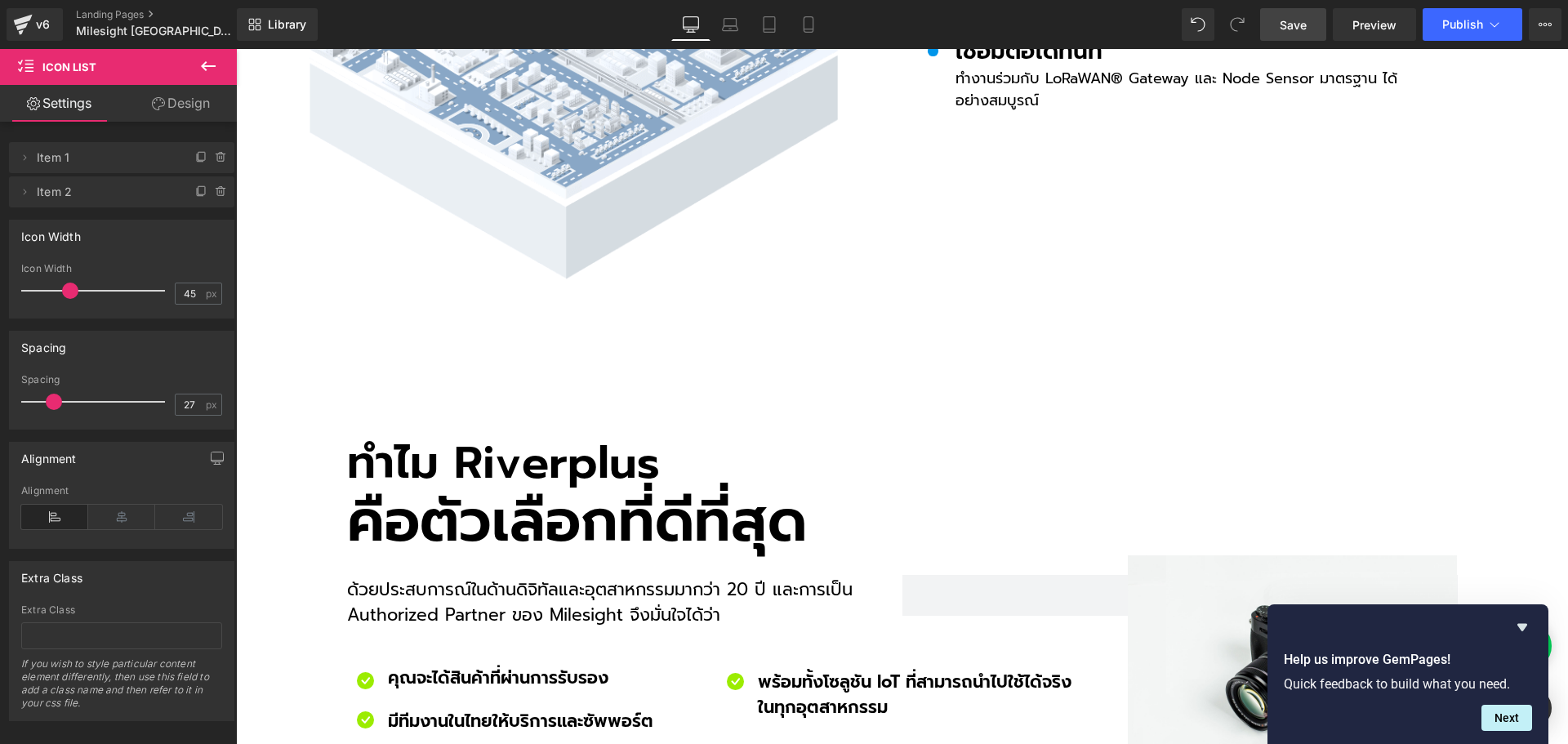
click at [55, 404] on span at bounding box center [54, 401] width 16 height 16
drag, startPoint x: 191, startPoint y: 401, endPoint x: 110, endPoint y: 401, distance: 81.0
click at [110, 401] on div "Spacing 27 px" at bounding box center [122, 401] width 201 height 55
type input "25"
click at [1311, 23] on link "Save" at bounding box center [1293, 24] width 66 height 32
